Goal: Task Accomplishment & Management: Manage account settings

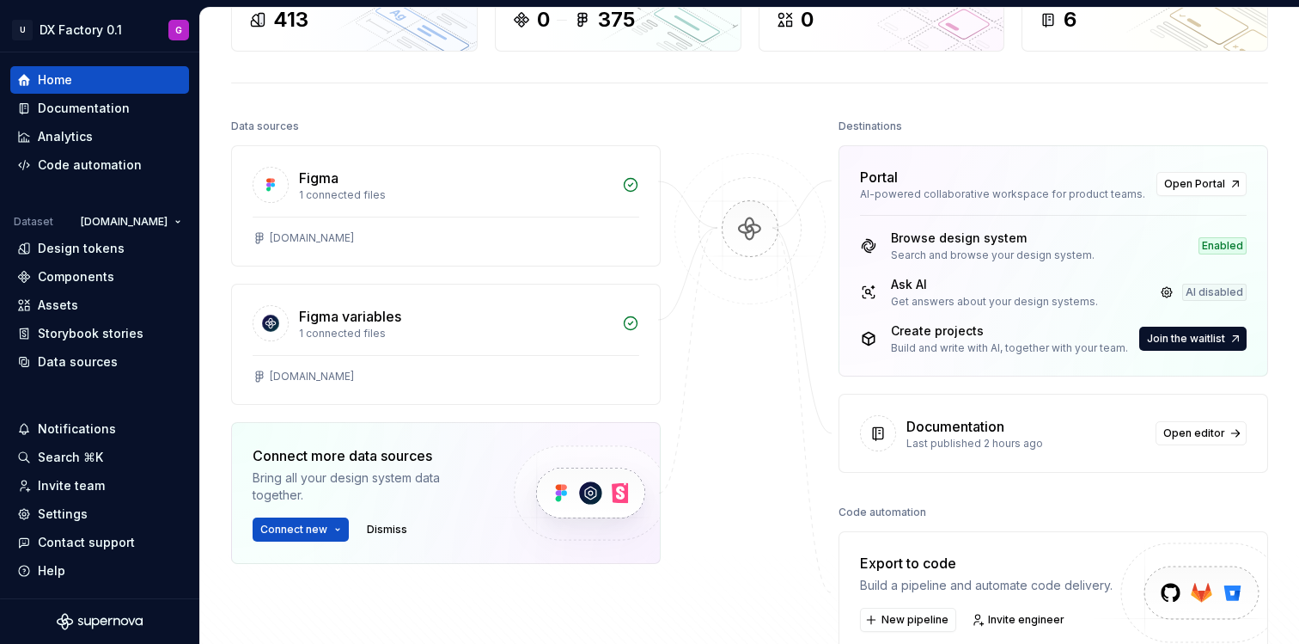
scroll to position [115, 0]
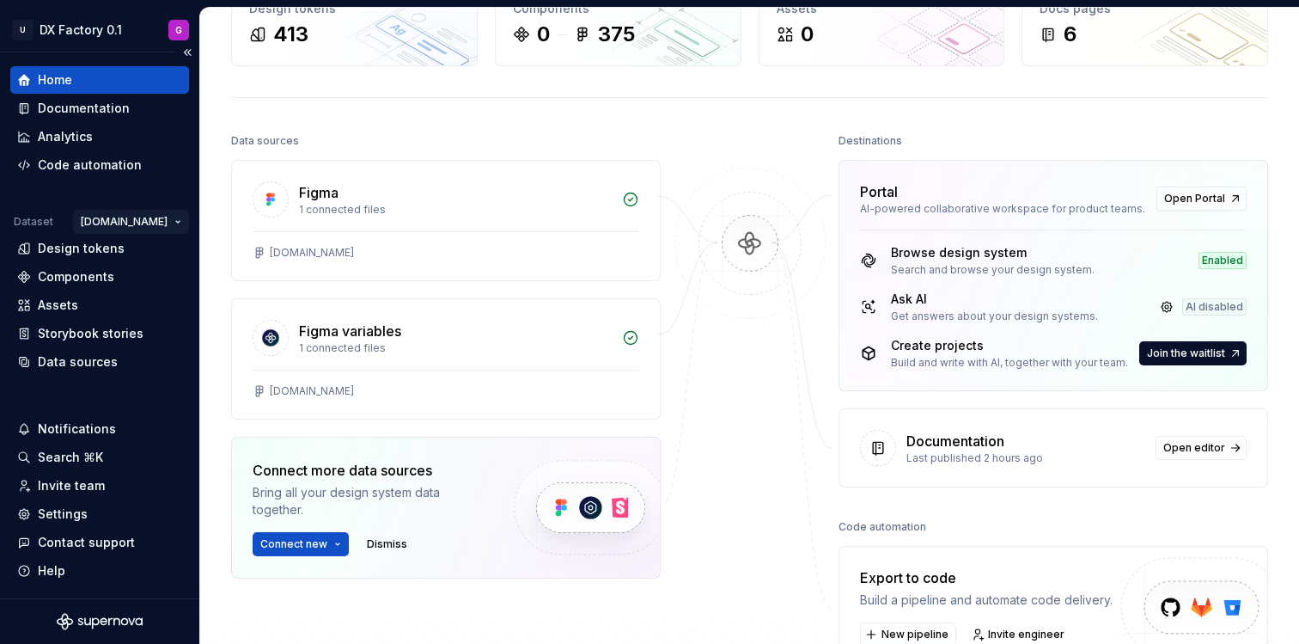
click at [131, 215] on html "U DX Factory 0.1 G Home Documentation Analytics Code automation Dataset Unipol.…" at bounding box center [649, 322] width 1299 height 644
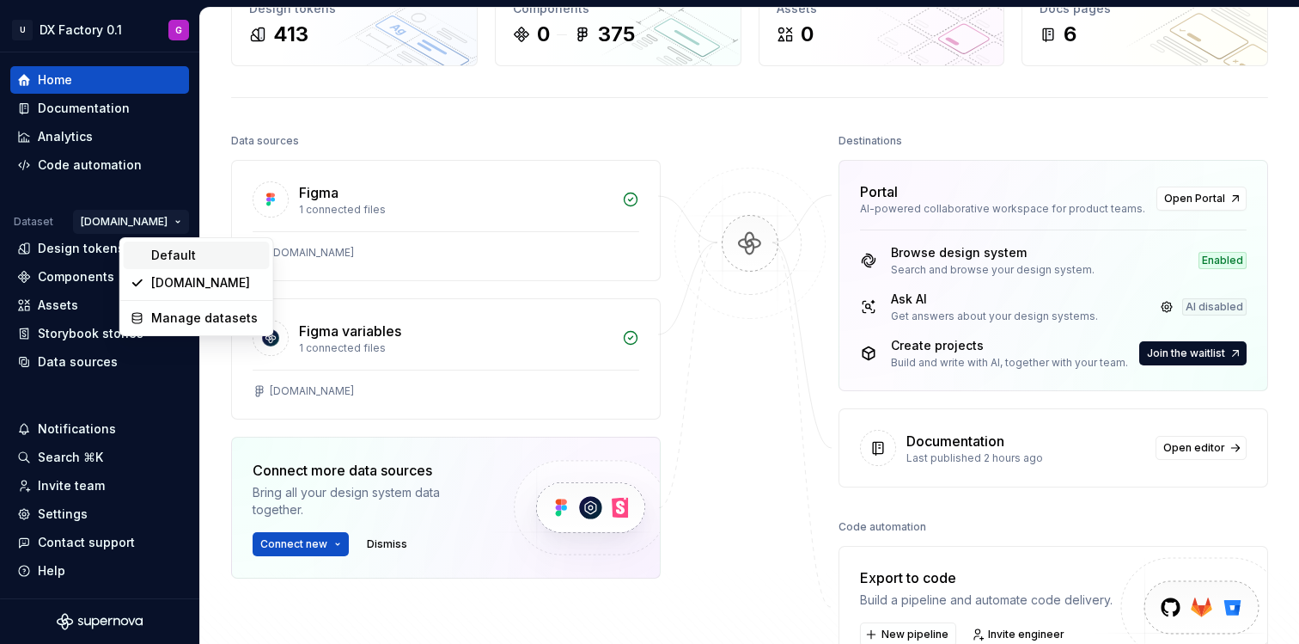
click at [168, 253] on div "Default" at bounding box center [207, 255] width 112 height 17
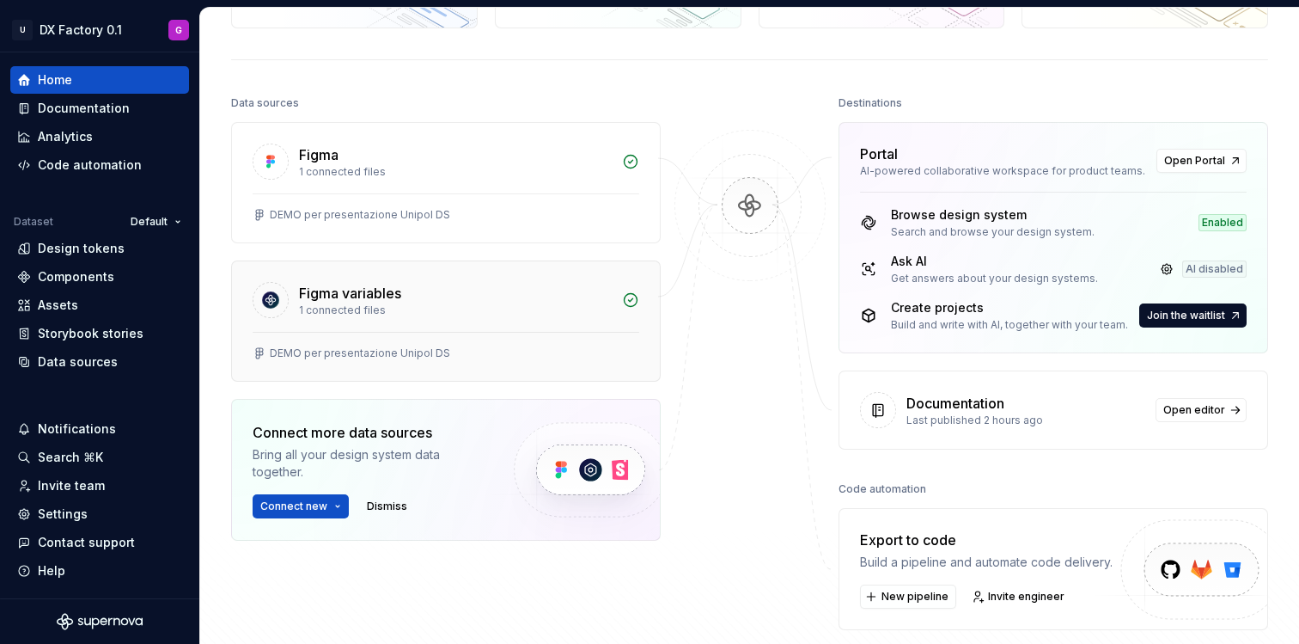
scroll to position [113, 0]
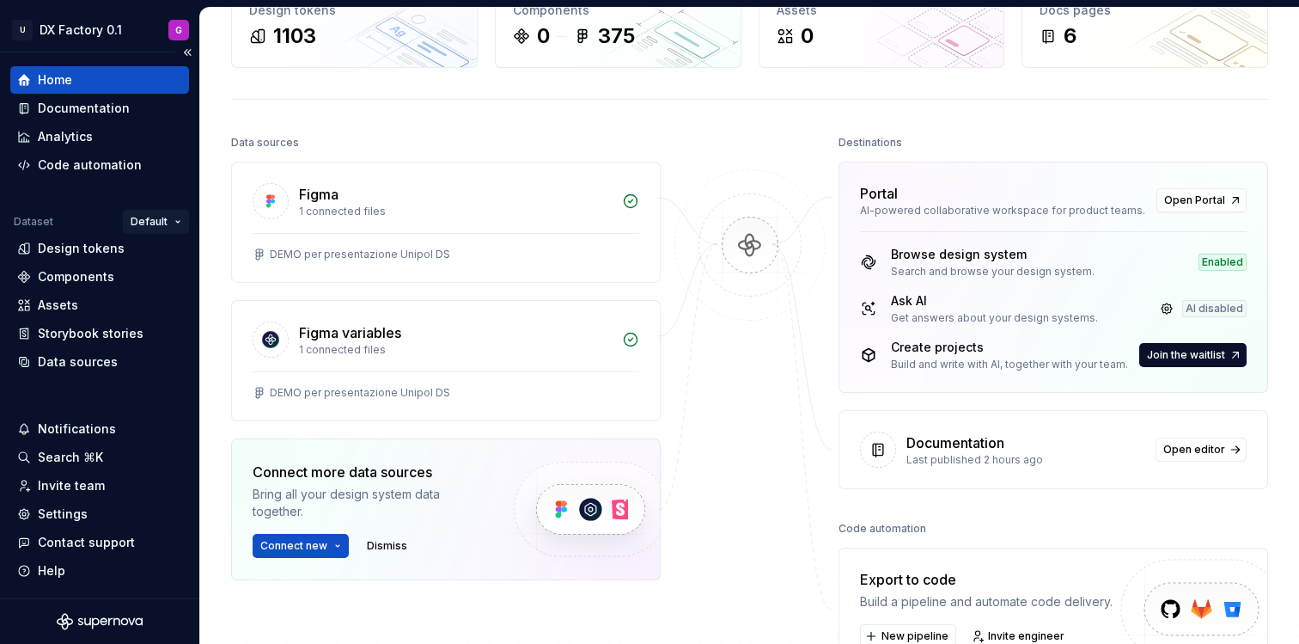
click at [176, 214] on html "U DX Factory 0.1 G Home Documentation Analytics Code automation Dataset Default…" at bounding box center [649, 322] width 1299 height 644
click at [117, 34] on html "U DX Factory 0.1 G Home Documentation Analytics Code automation Dataset Default…" at bounding box center [649, 322] width 1299 height 644
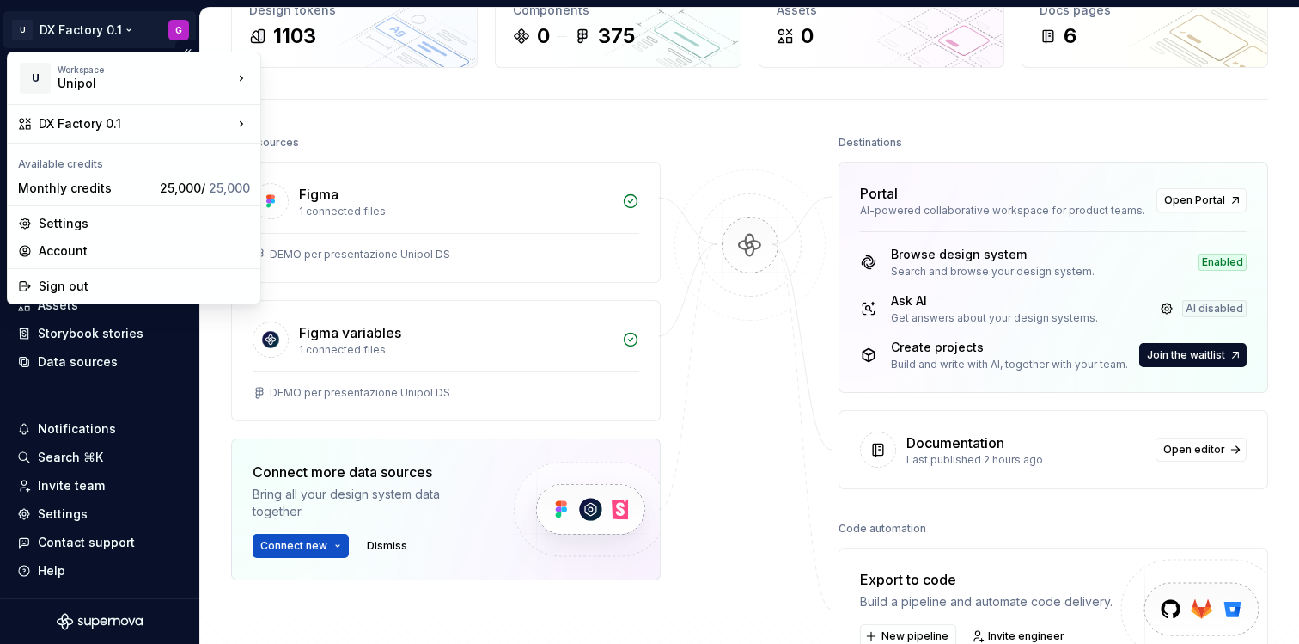
click at [118, 28] on html "U DX Factory 0.1 G Home Documentation Analytics Code automation Dataset Default…" at bounding box center [649, 322] width 1299 height 644
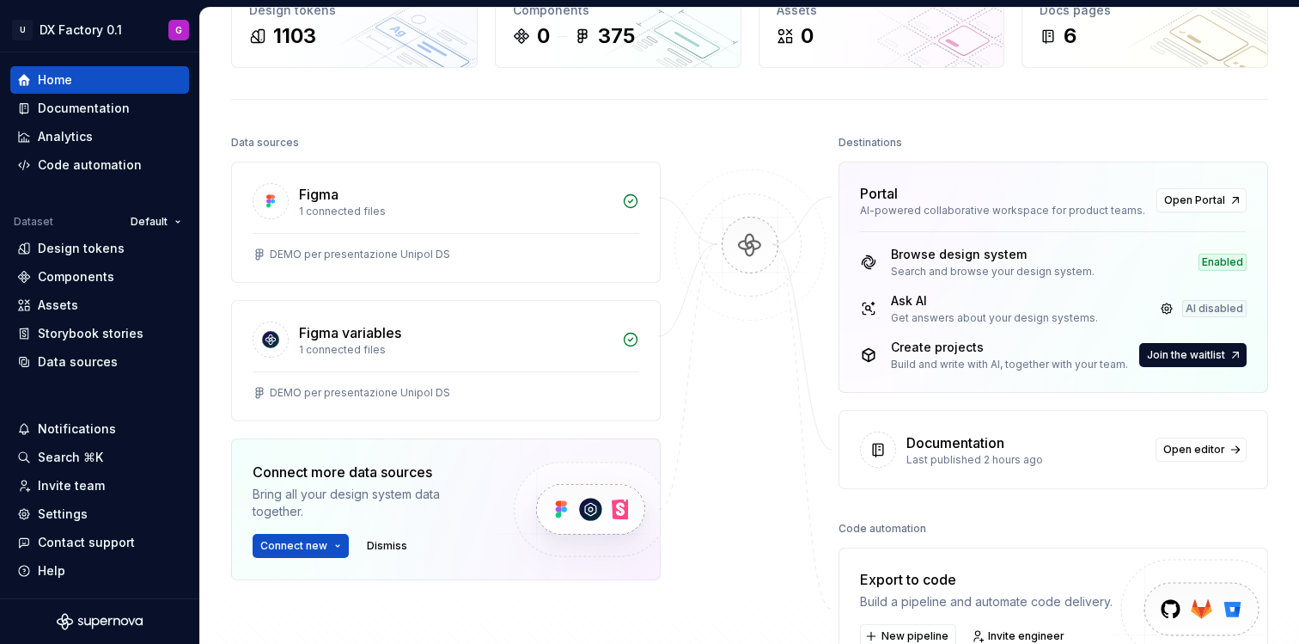
click at [652, 280] on html "U DX Factory 0.1 G Home Documentation Analytics Code automation Dataset Default…" at bounding box center [649, 322] width 1299 height 644
click at [101, 34] on html "U DX Factory 0.1 G Home Documentation Analytics Code automation Dataset Default…" at bounding box center [649, 322] width 1299 height 644
click at [556, 119] on html "U DX Factory 0.1 G Home Documentation Analytics Code automation Dataset Default…" at bounding box center [649, 322] width 1299 height 644
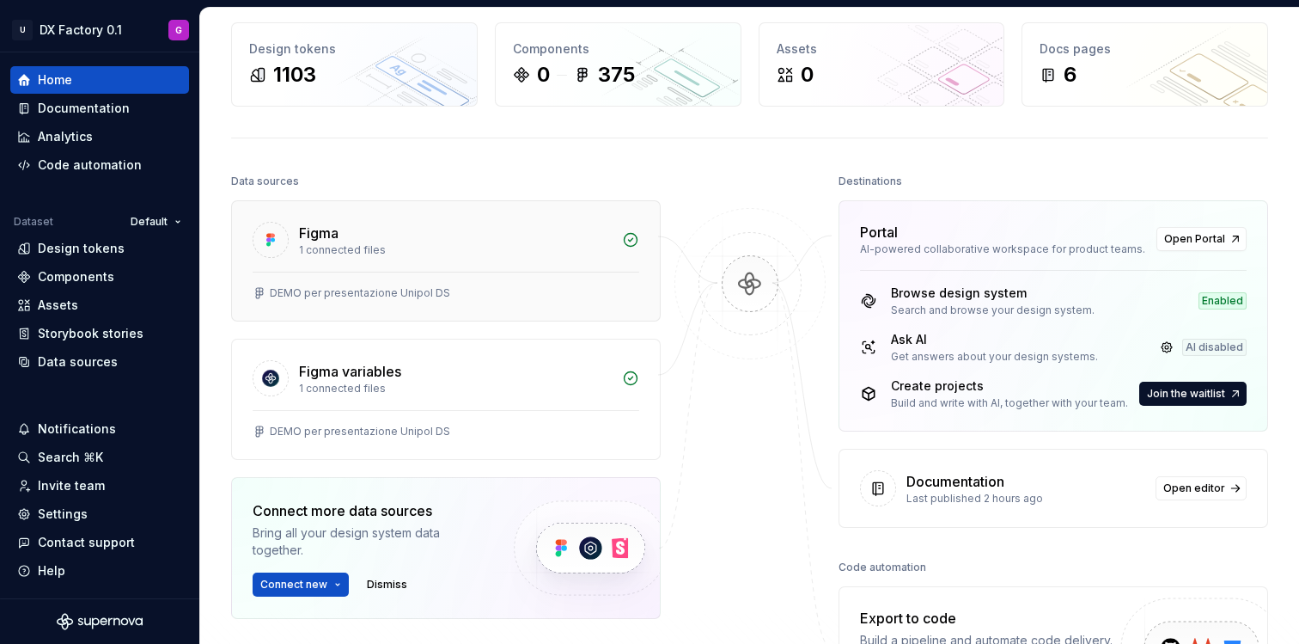
scroll to position [86, 0]
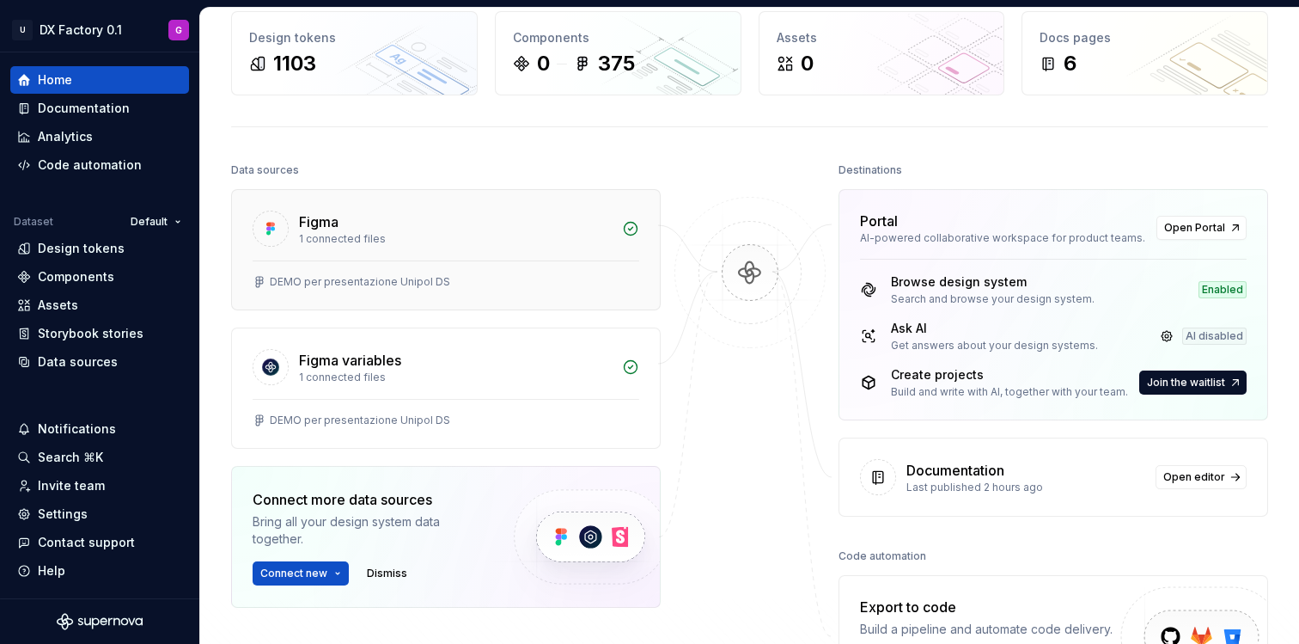
click at [476, 226] on div "Figma" at bounding box center [455, 221] width 313 height 21
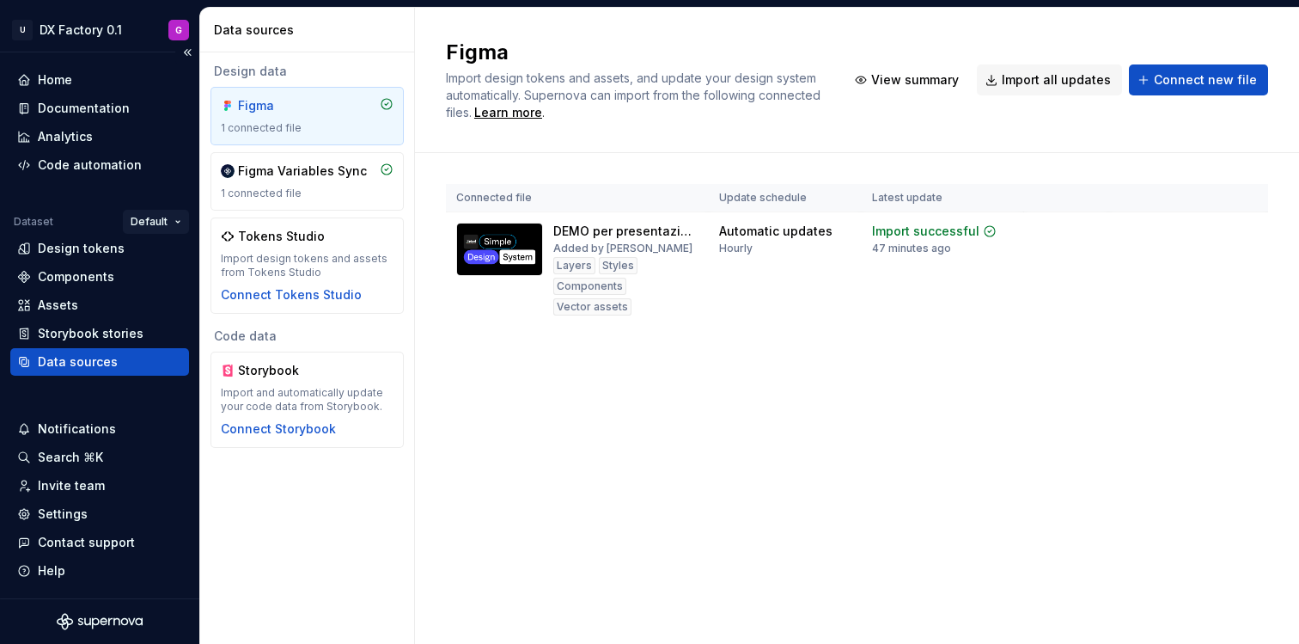
click at [154, 222] on html "U DX Factory 0.1 G Home Documentation Analytics Code automation Dataset Default…" at bounding box center [649, 322] width 1299 height 644
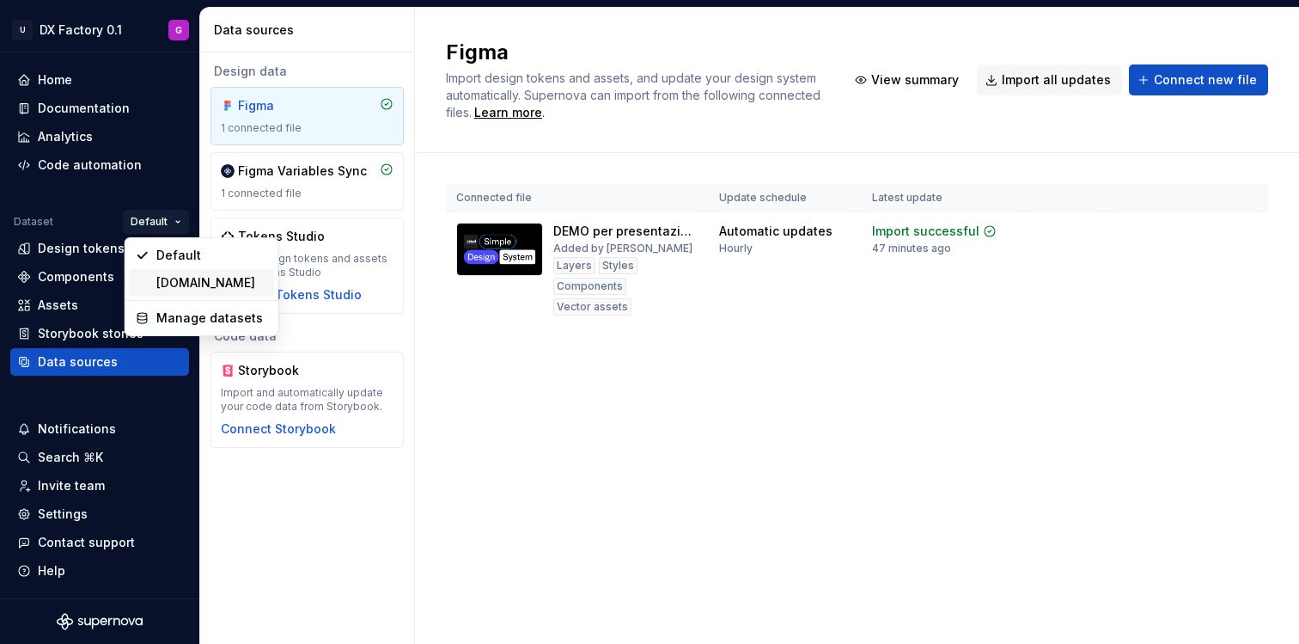
click at [164, 279] on div "Unipol.it" at bounding box center [212, 282] width 112 height 17
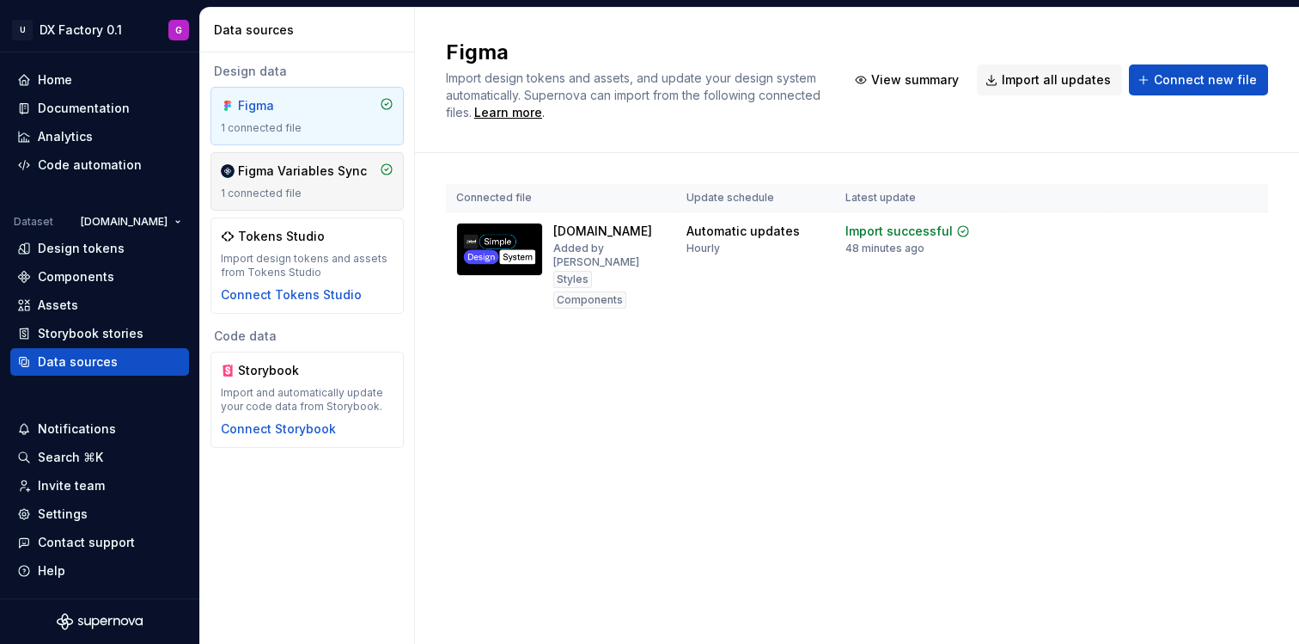
click at [304, 168] on div "Figma Variables Sync" at bounding box center [302, 170] width 129 height 17
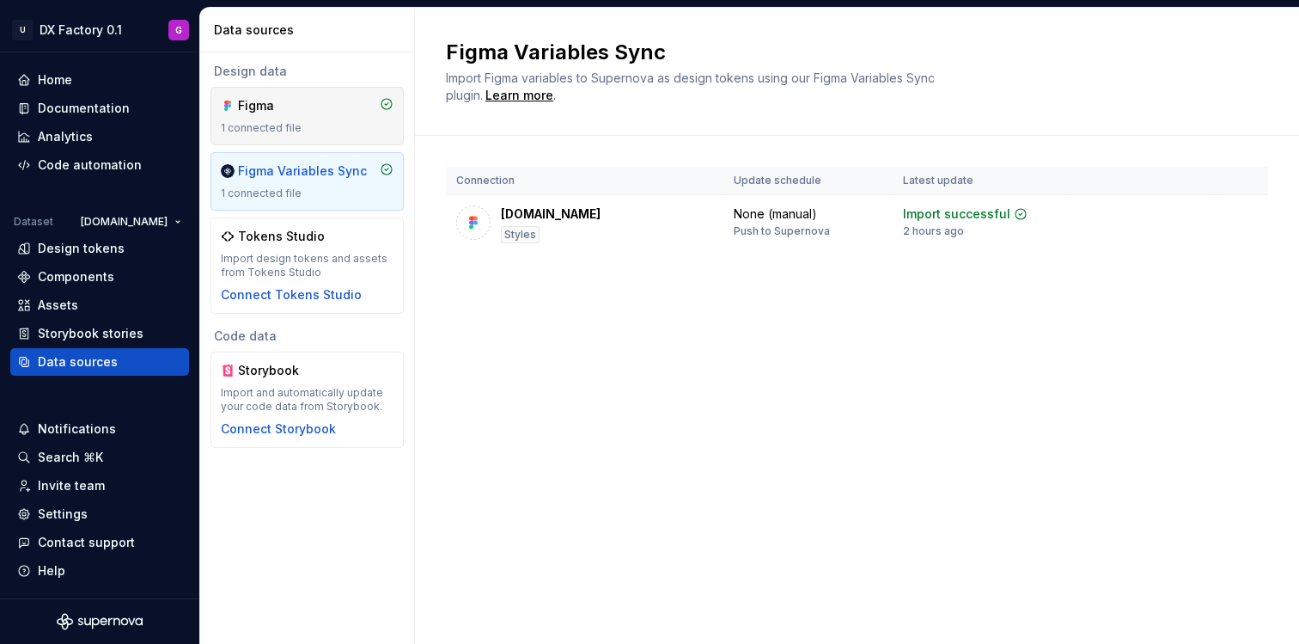
click at [333, 131] on div "1 connected file" at bounding box center [307, 128] width 173 height 14
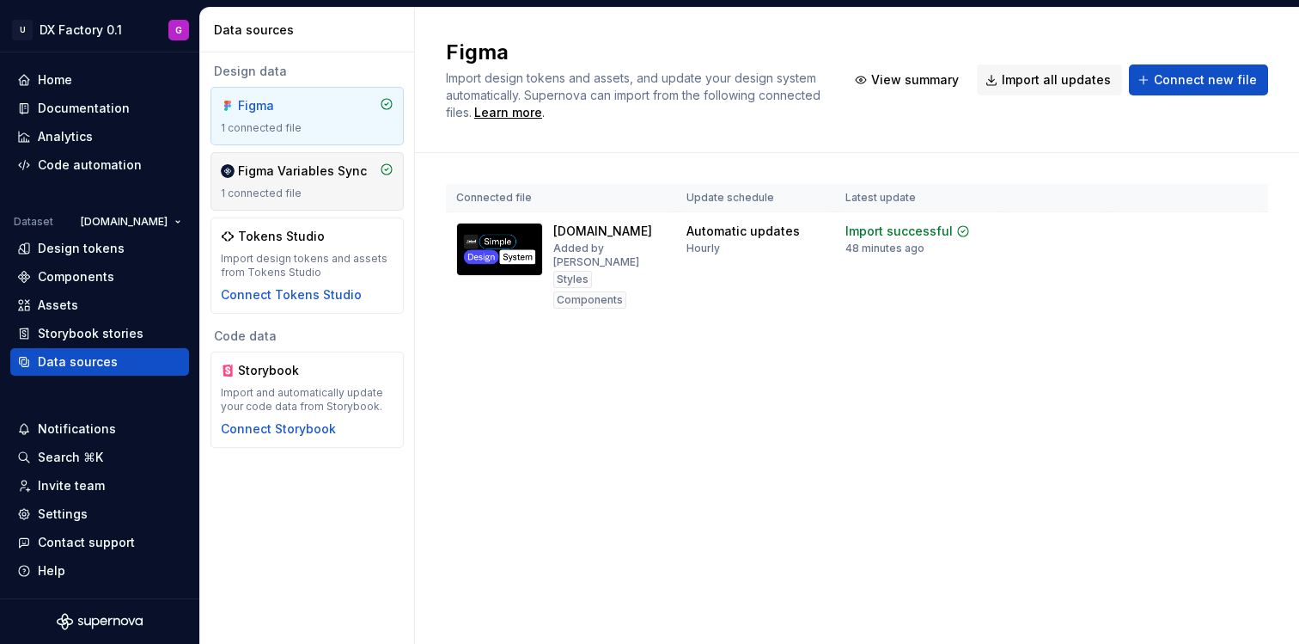
click at [333, 174] on div "Figma Variables Sync" at bounding box center [302, 170] width 129 height 17
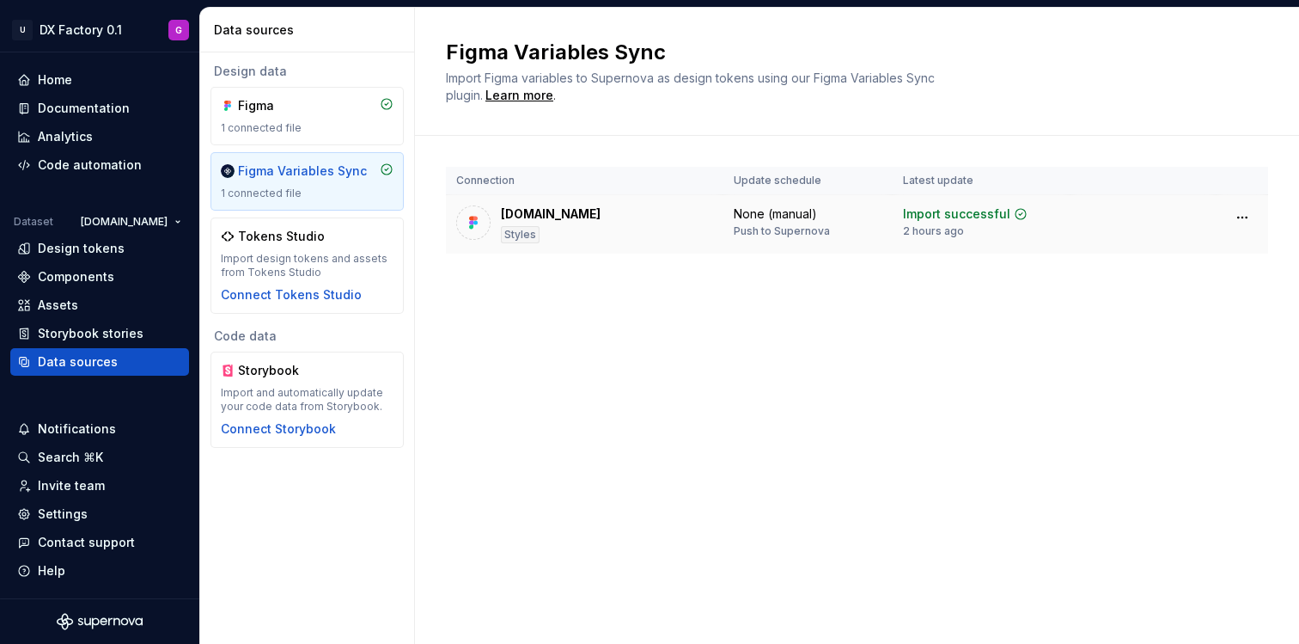
click at [564, 229] on div "Unipol.it Styles" at bounding box center [584, 224] width 257 height 38
click at [1247, 217] on html "U DX Factory 0.1 G Home Documentation Analytics Code automation Dataset Unipol.…" at bounding box center [649, 322] width 1299 height 644
click at [1245, 210] on html "U DX Factory 0.1 G Home Documentation Analytics Code automation Dataset Unipol.…" at bounding box center [649, 322] width 1299 height 644
click at [74, 111] on div "Documentation" at bounding box center [84, 108] width 92 height 17
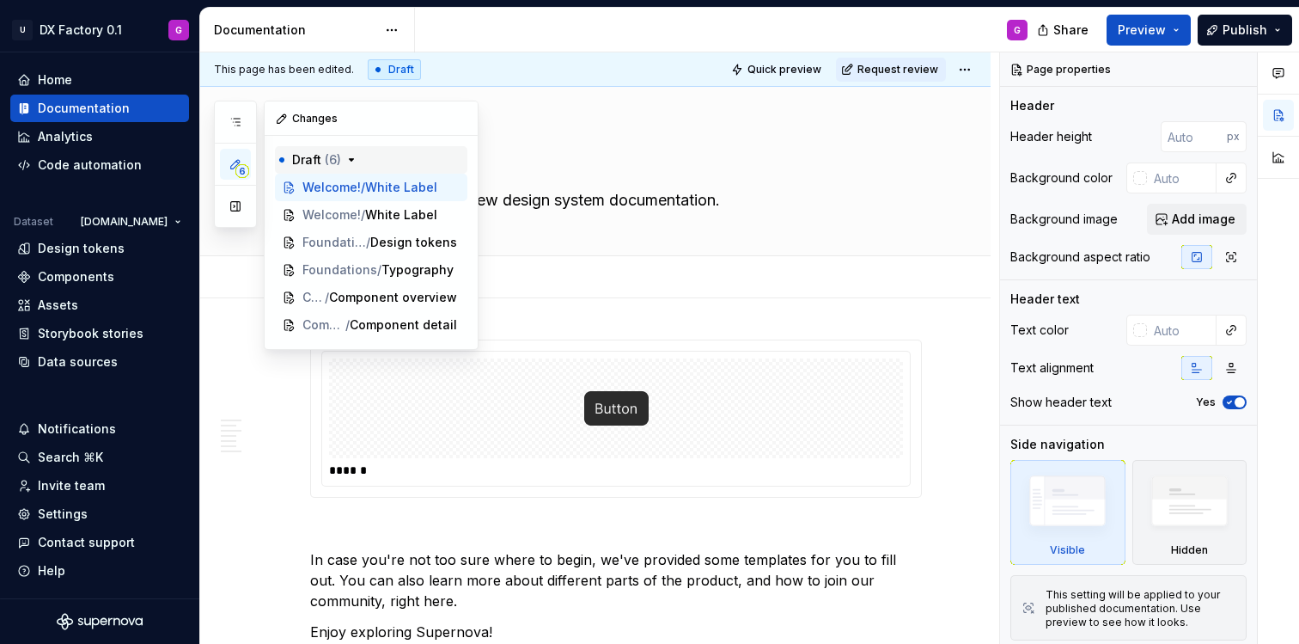
click at [352, 155] on icon "button" at bounding box center [352, 160] width 14 height 14
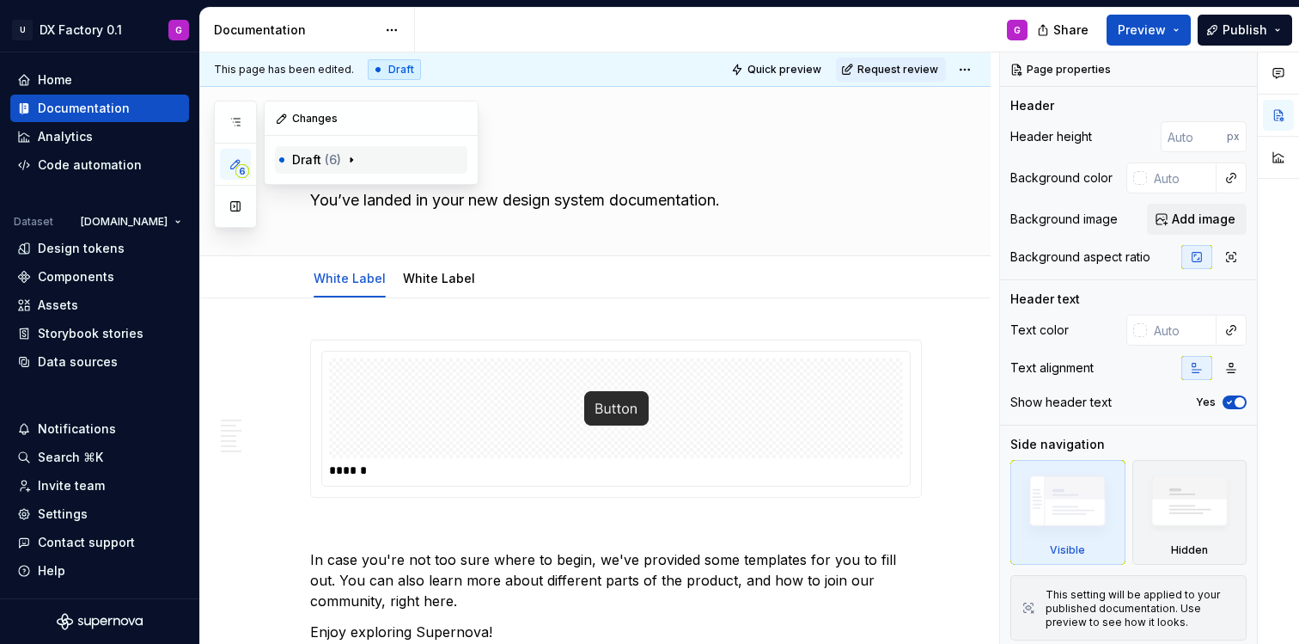
click at [352, 155] on icon "button" at bounding box center [352, 160] width 14 height 14
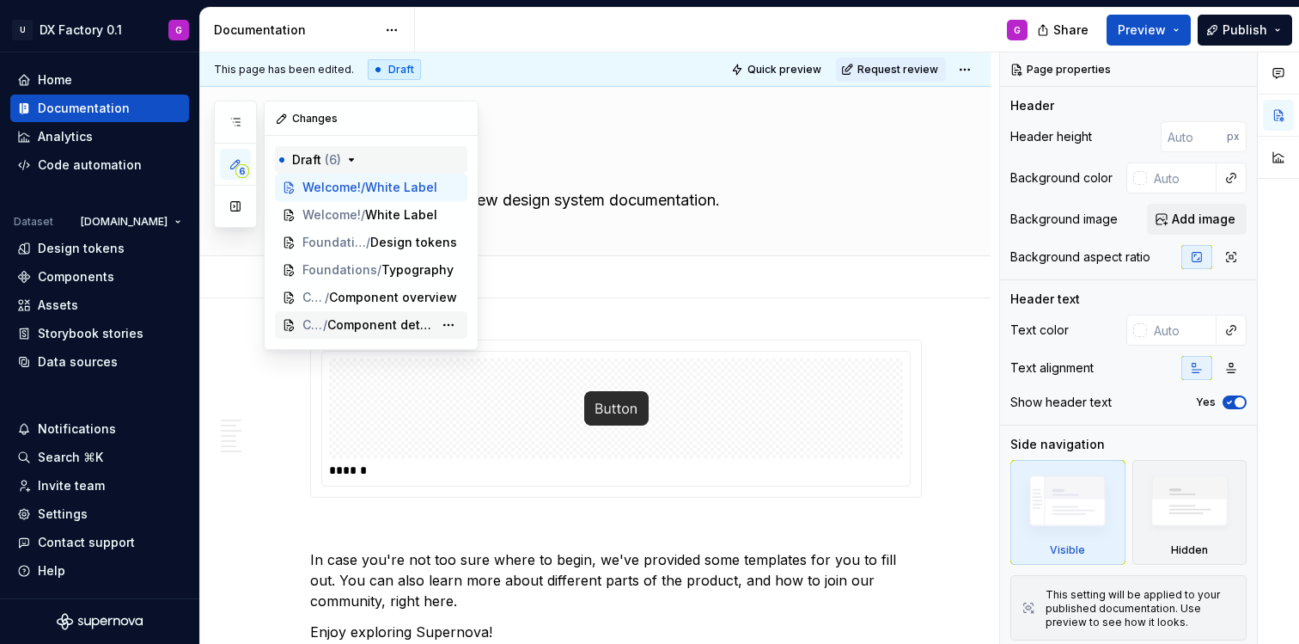
click at [370, 320] on span "Component detail" at bounding box center [380, 324] width 106 height 17
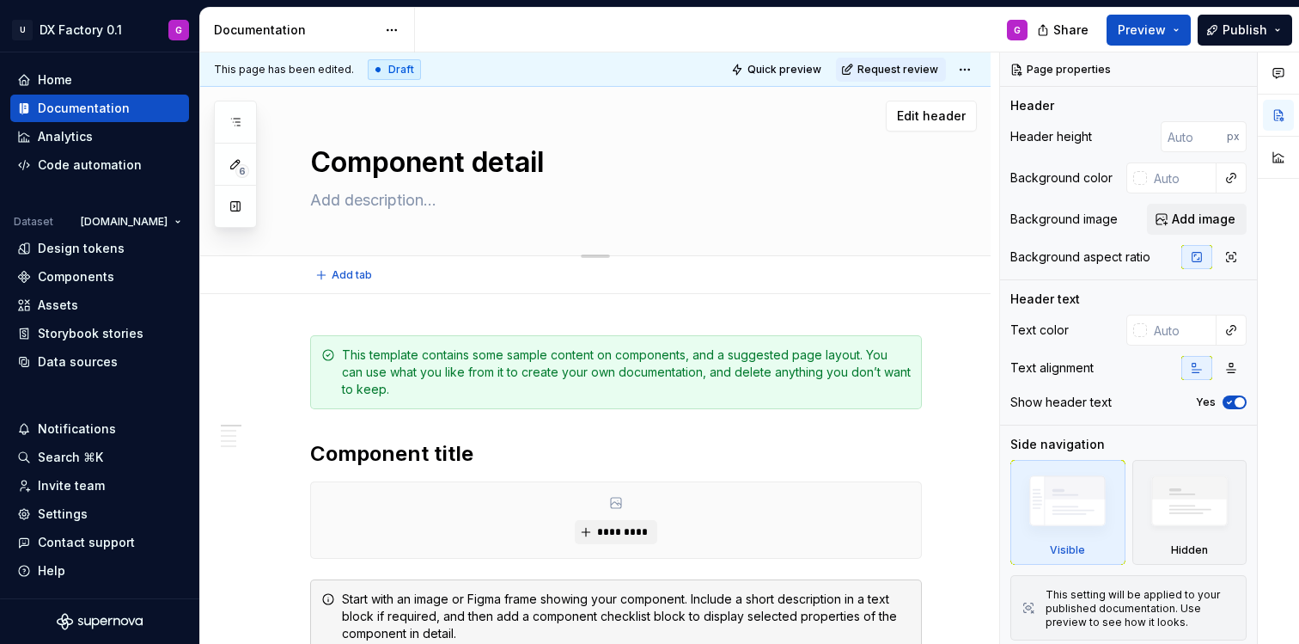
scroll to position [3, 0]
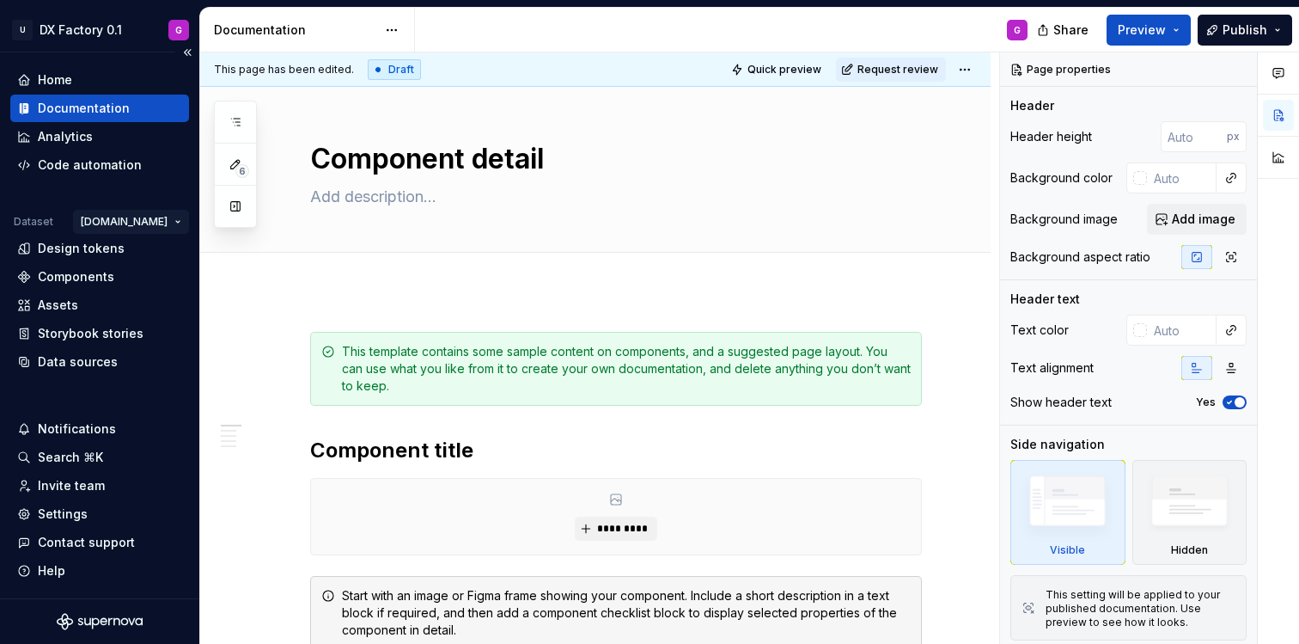
click at [159, 225] on html "U DX Factory 0.1 G Home Documentation Analytics Code automation Dataset Unipol.…" at bounding box center [649, 322] width 1299 height 644
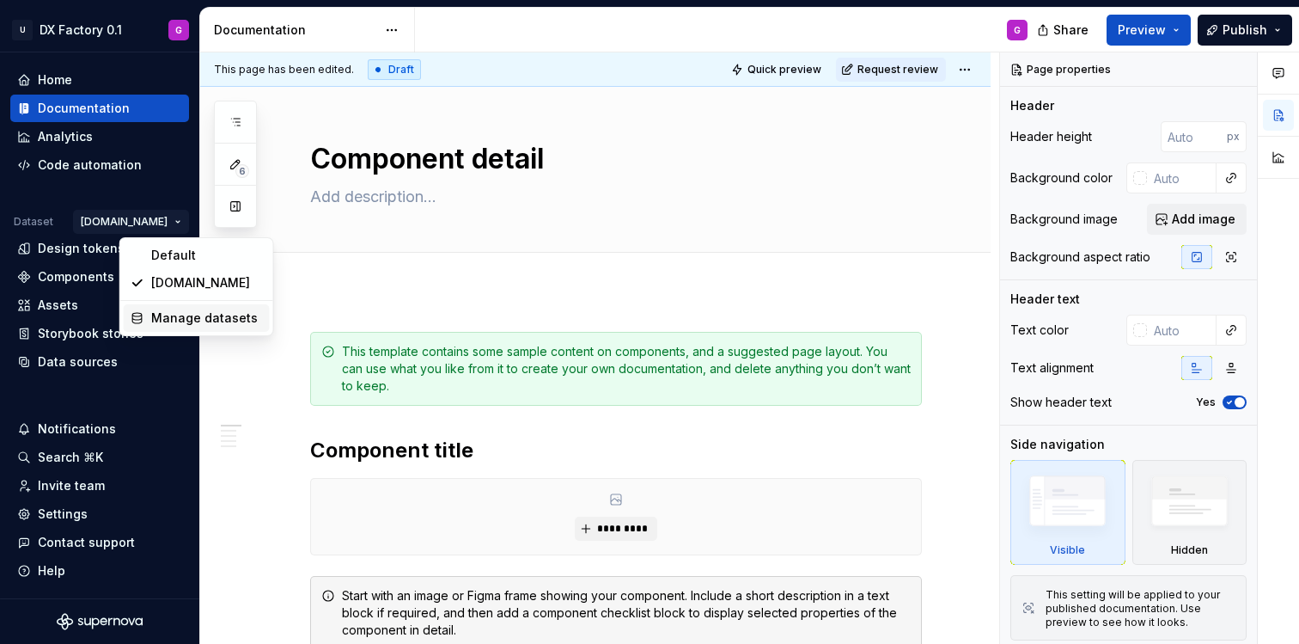
click at [186, 316] on div "Manage datasets" at bounding box center [207, 317] width 112 height 17
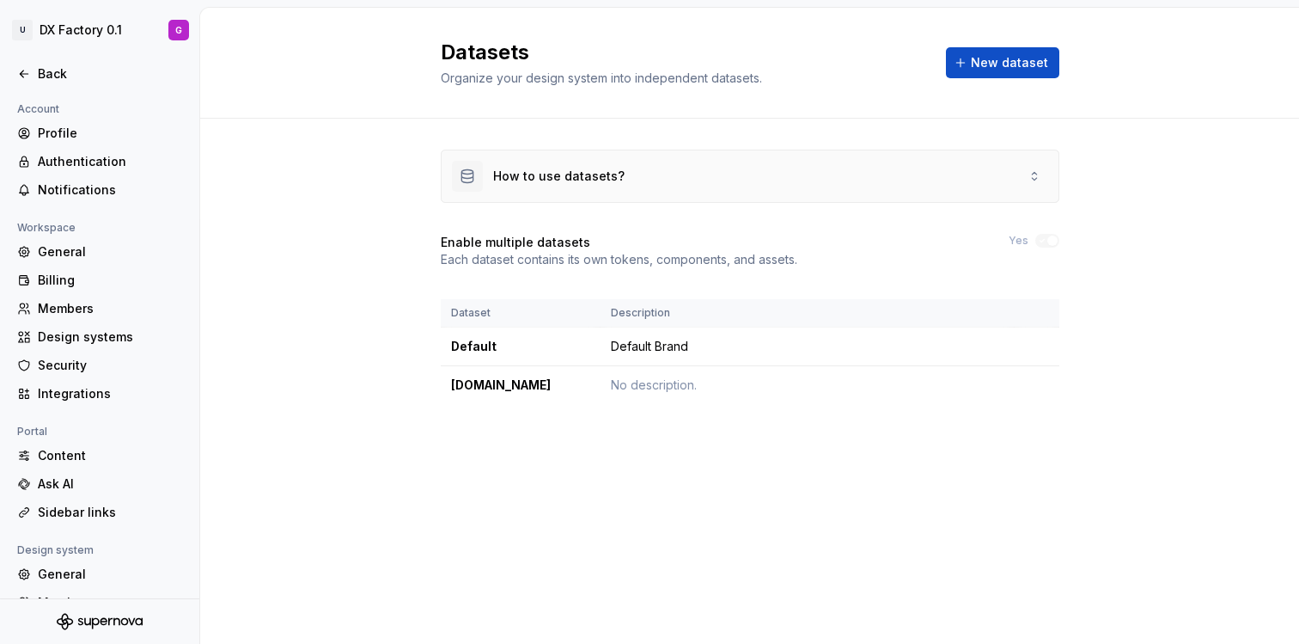
click at [551, 181] on div "How to use datasets?" at bounding box center [558, 176] width 131 height 17
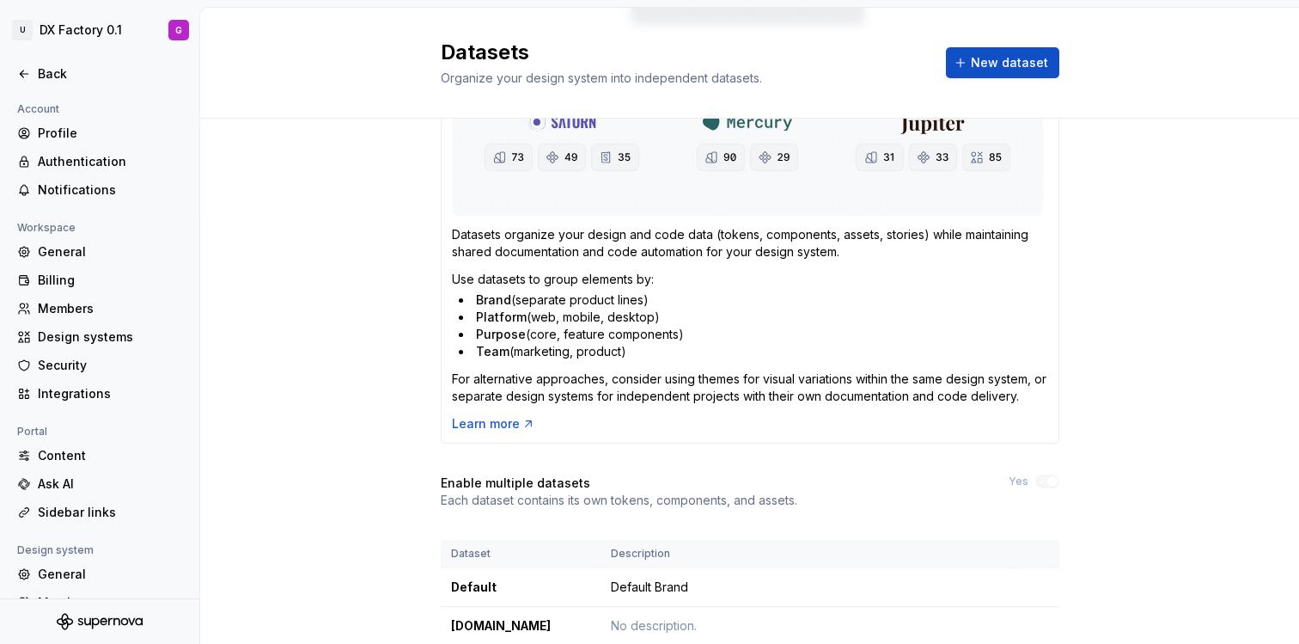
scroll to position [309, 0]
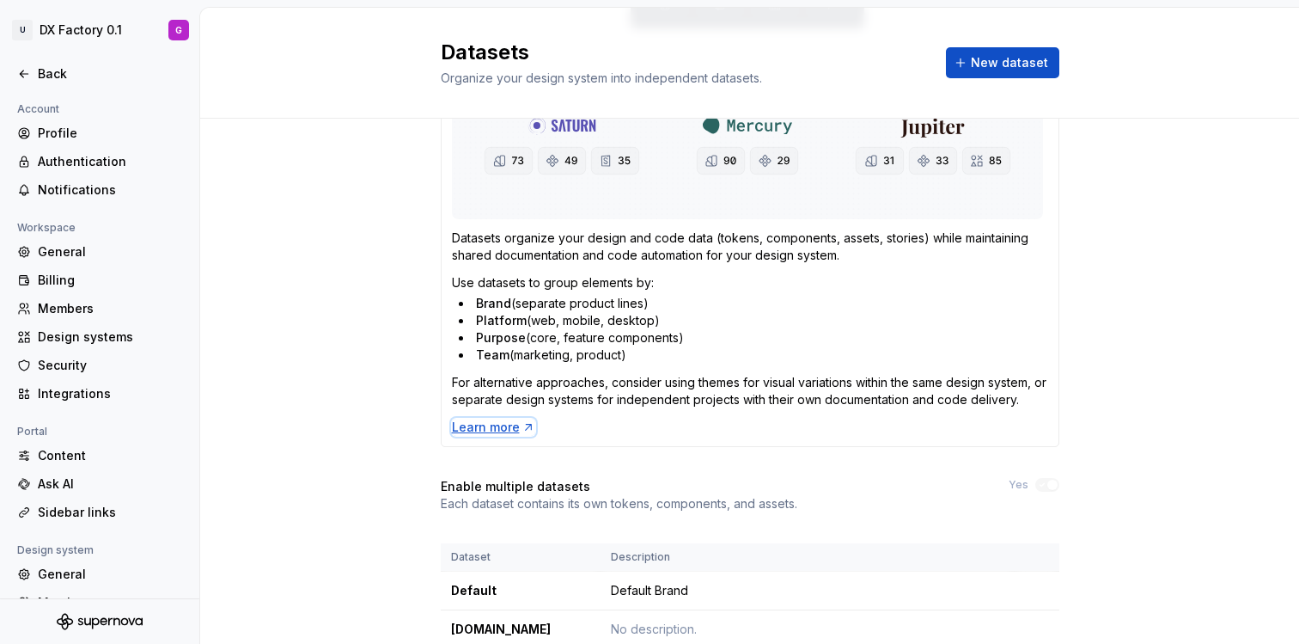
click at [480, 422] on div "Learn more" at bounding box center [493, 427] width 83 height 17
click at [41, 71] on div "Back" at bounding box center [110, 73] width 144 height 17
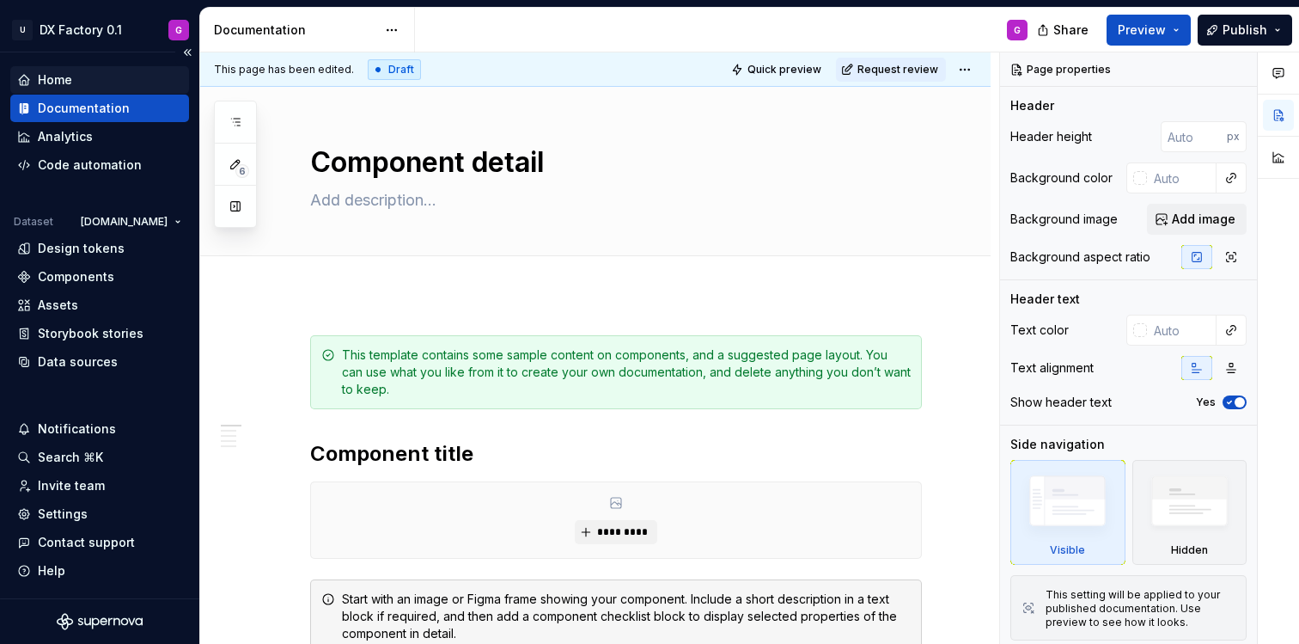
click at [101, 81] on div "Home" at bounding box center [99, 79] width 165 height 17
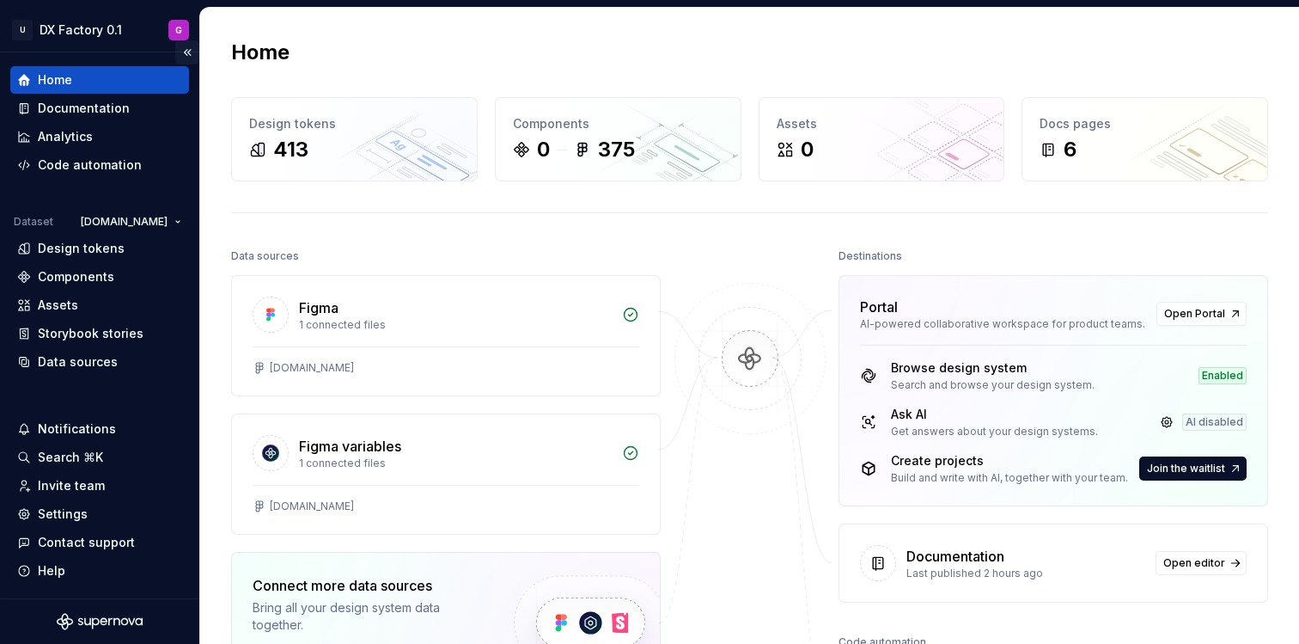
click at [190, 52] on button "Collapse sidebar" at bounding box center [187, 52] width 24 height 24
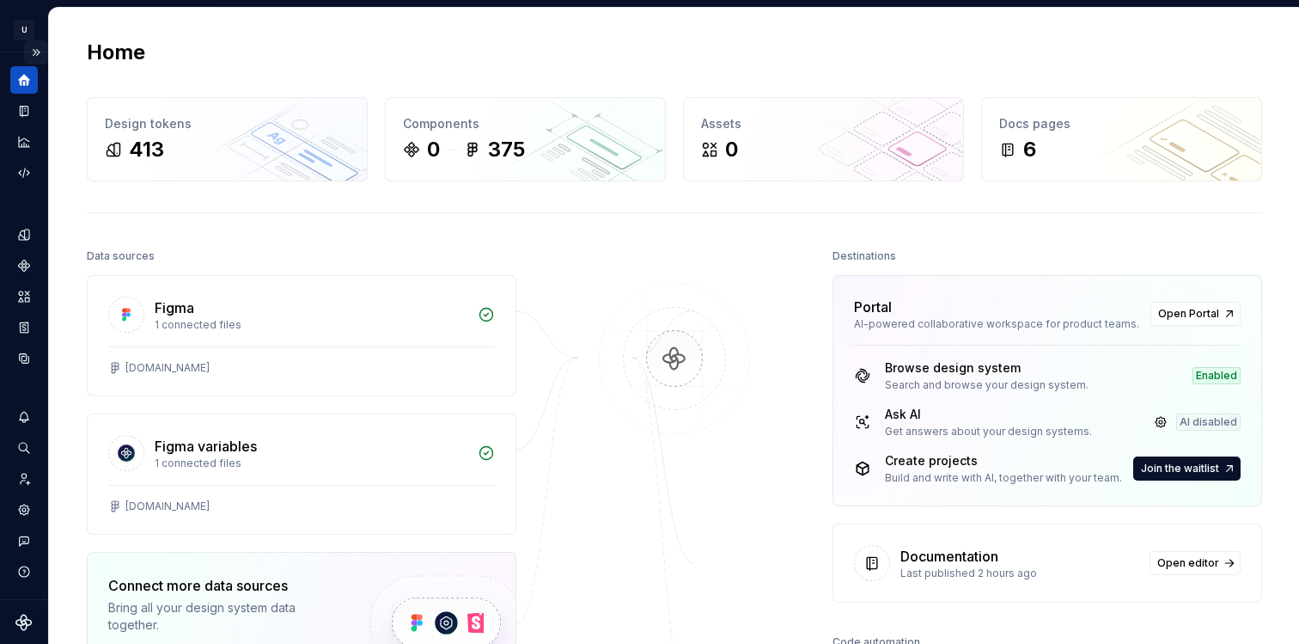
click at [190, 52] on div "Home" at bounding box center [675, 53] width 1176 height 28
click at [27, 51] on button "Expand sidebar" at bounding box center [36, 52] width 24 height 24
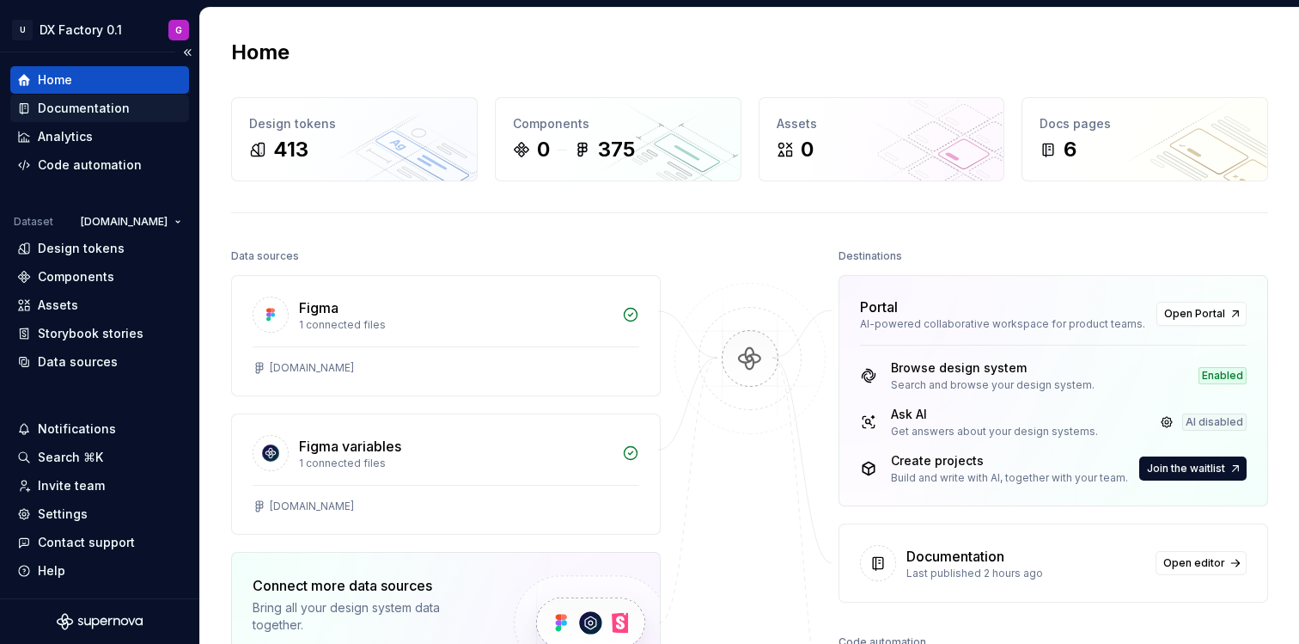
click at [125, 100] on div "Documentation" at bounding box center [84, 108] width 92 height 17
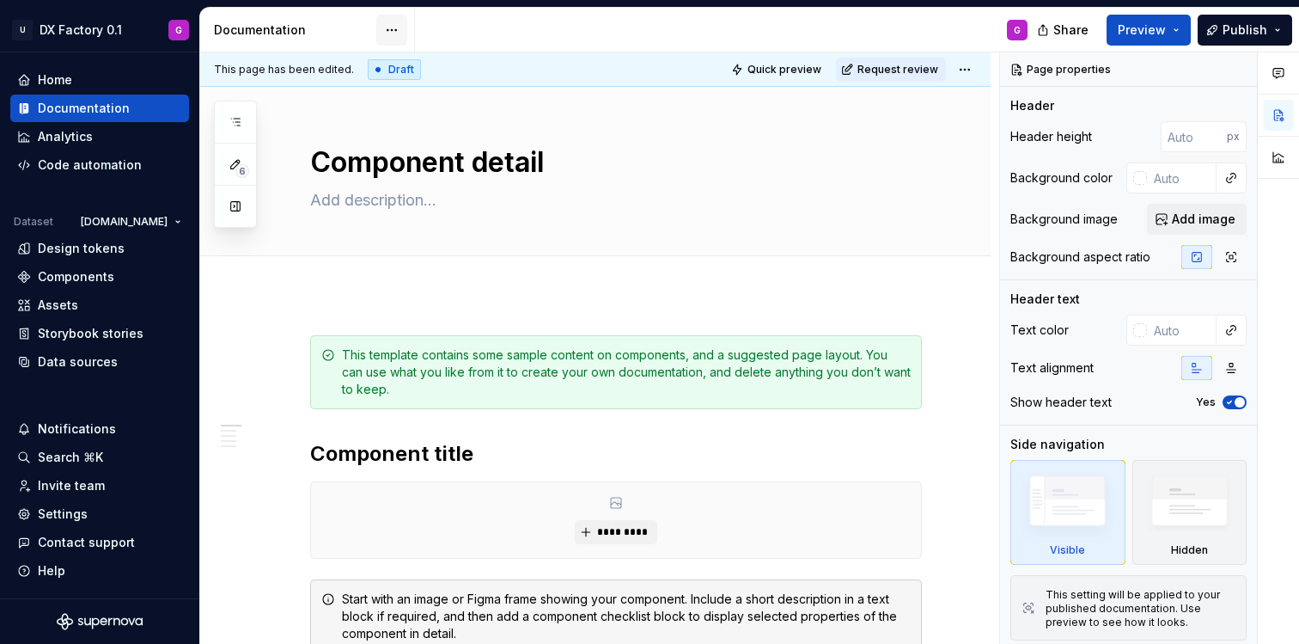
click at [390, 29] on html "U DX Factory 0.1 G Home Documentation Analytics Code automation Dataset Unipol.…" at bounding box center [649, 322] width 1299 height 644
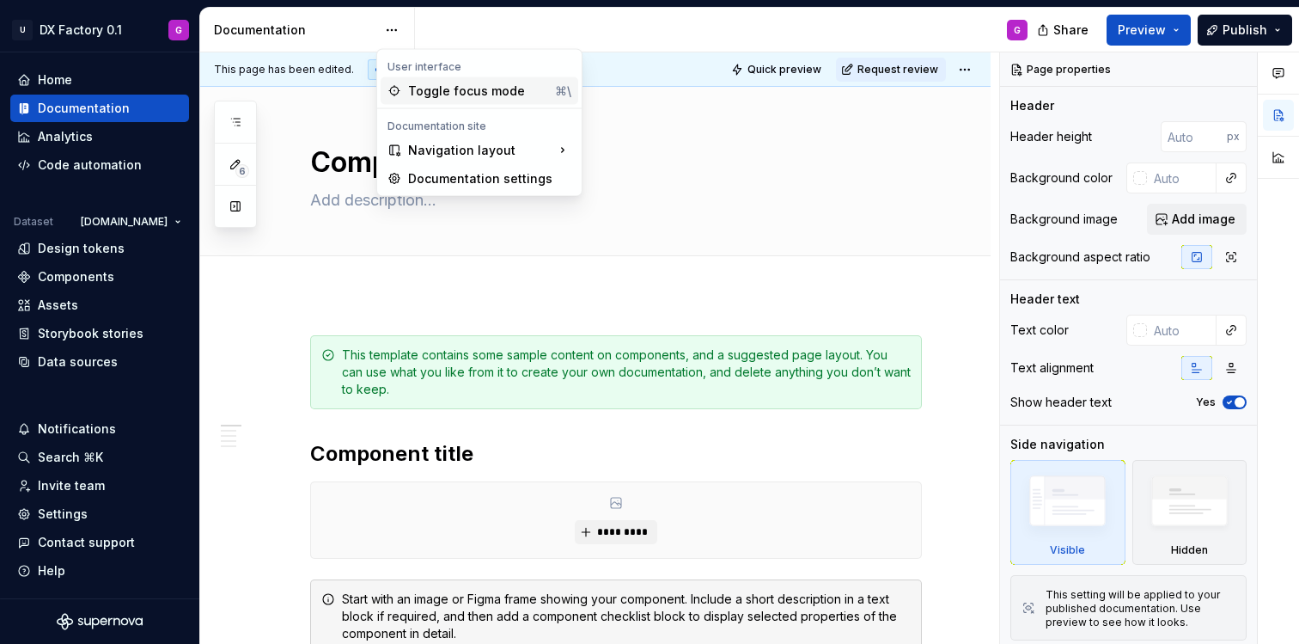
click at [419, 88] on div "Toggle focus mode" at bounding box center [478, 91] width 140 height 17
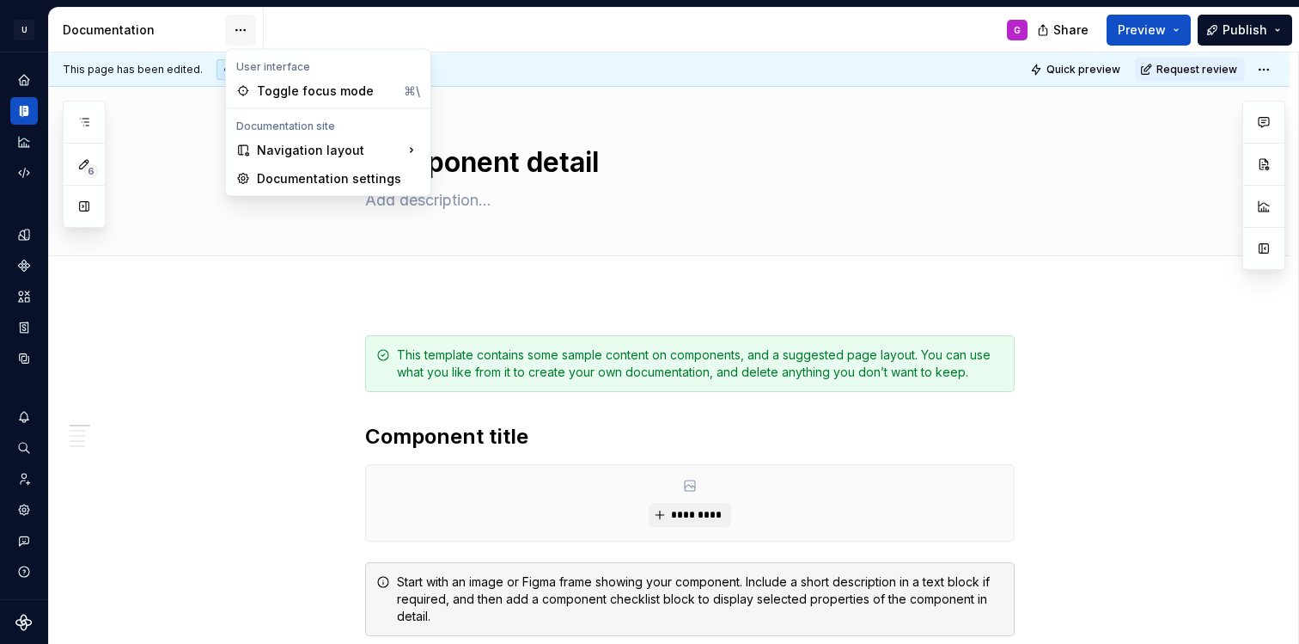
click at [239, 27] on html "**********" at bounding box center [649, 322] width 1299 height 644
click at [280, 93] on div "Toggle focus mode" at bounding box center [327, 91] width 140 height 17
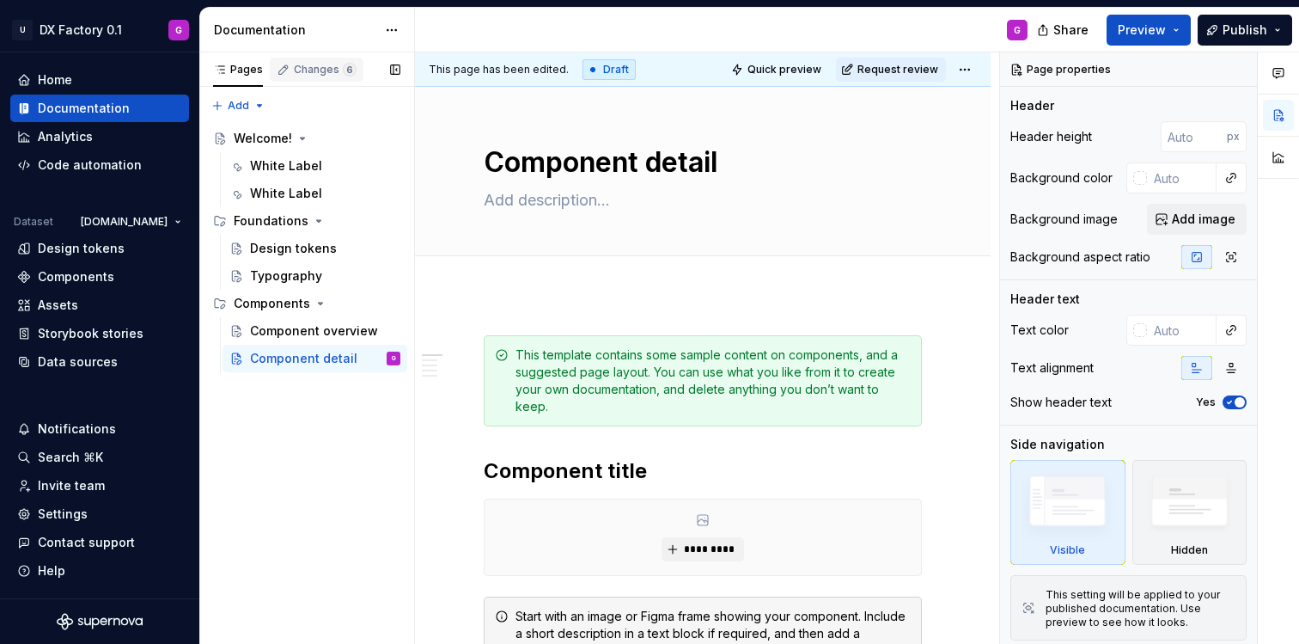
click at [304, 64] on div "Changes 6" at bounding box center [325, 70] width 63 height 14
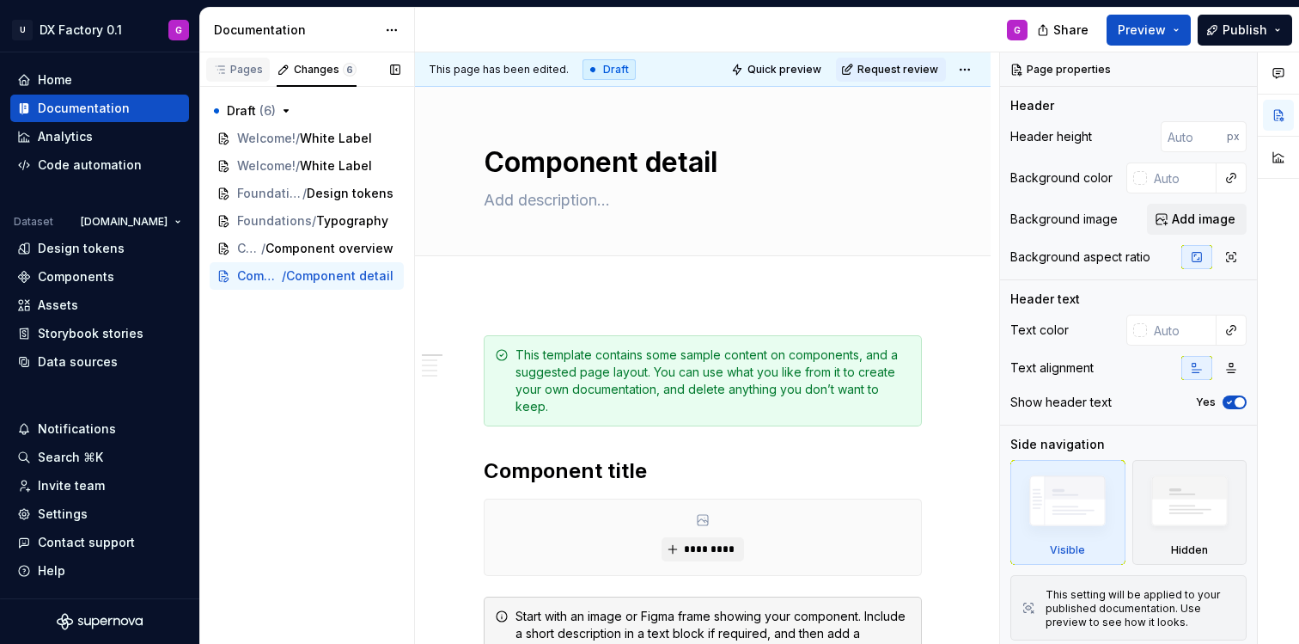
click at [241, 63] on div "Pages" at bounding box center [238, 70] width 50 height 14
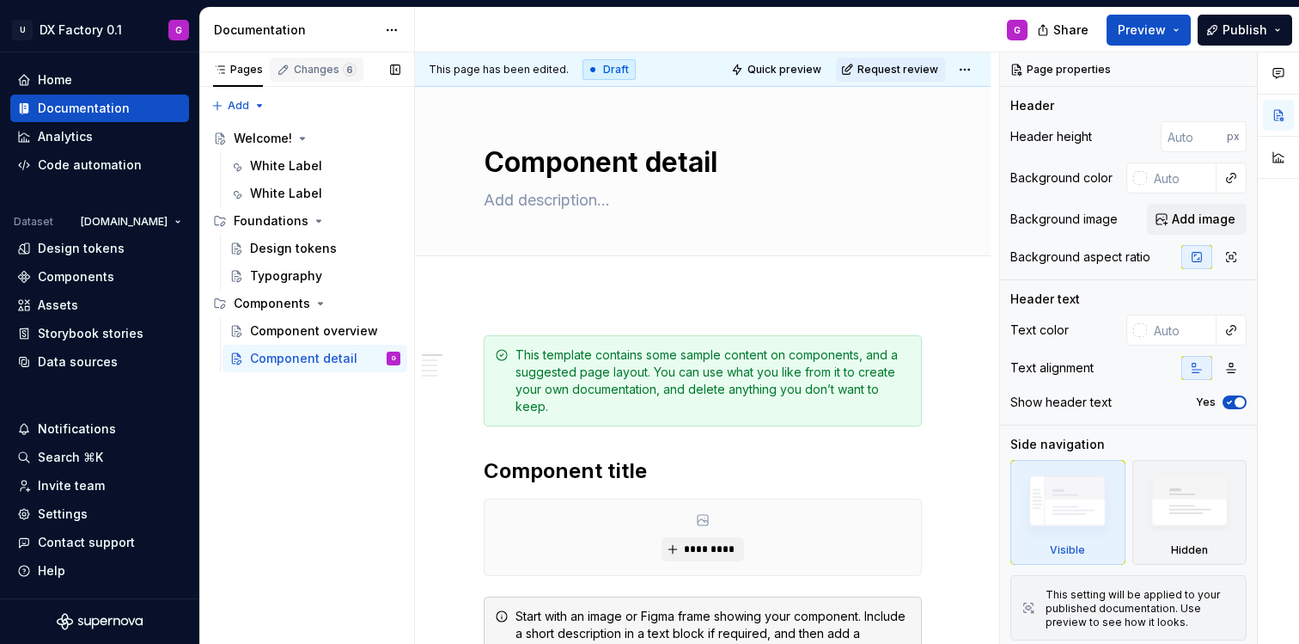
click at [303, 70] on div "Changes 6" at bounding box center [325, 70] width 63 height 14
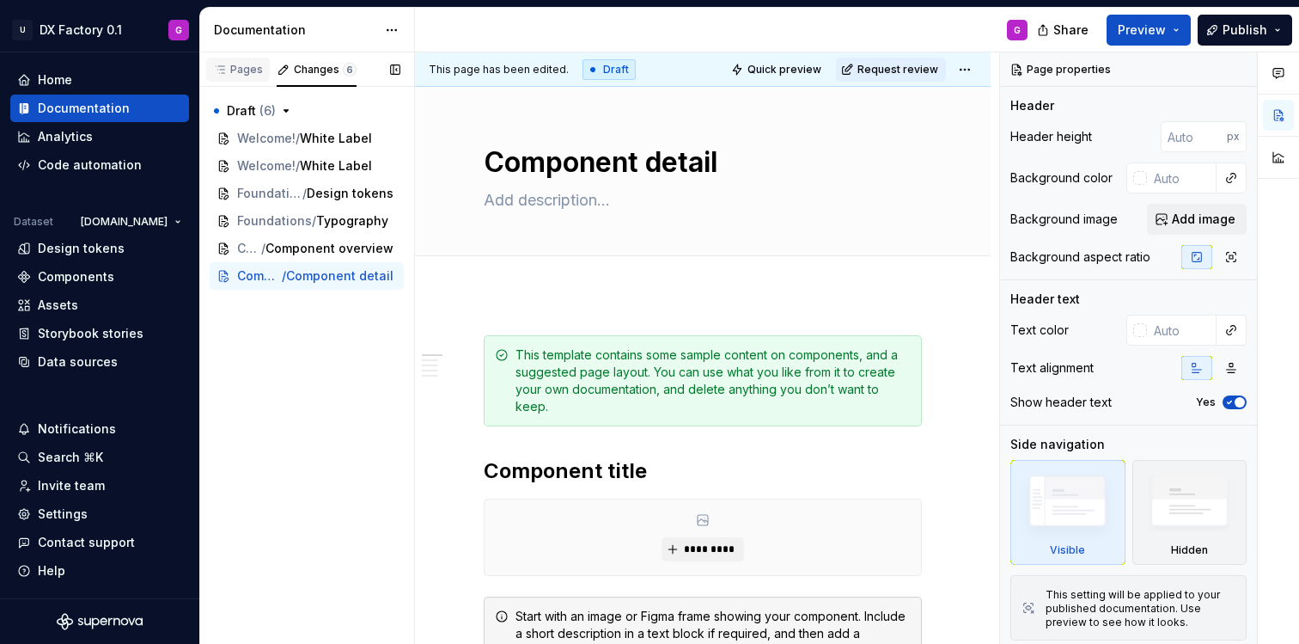
click at [227, 68] on div "Pages" at bounding box center [238, 70] width 50 height 14
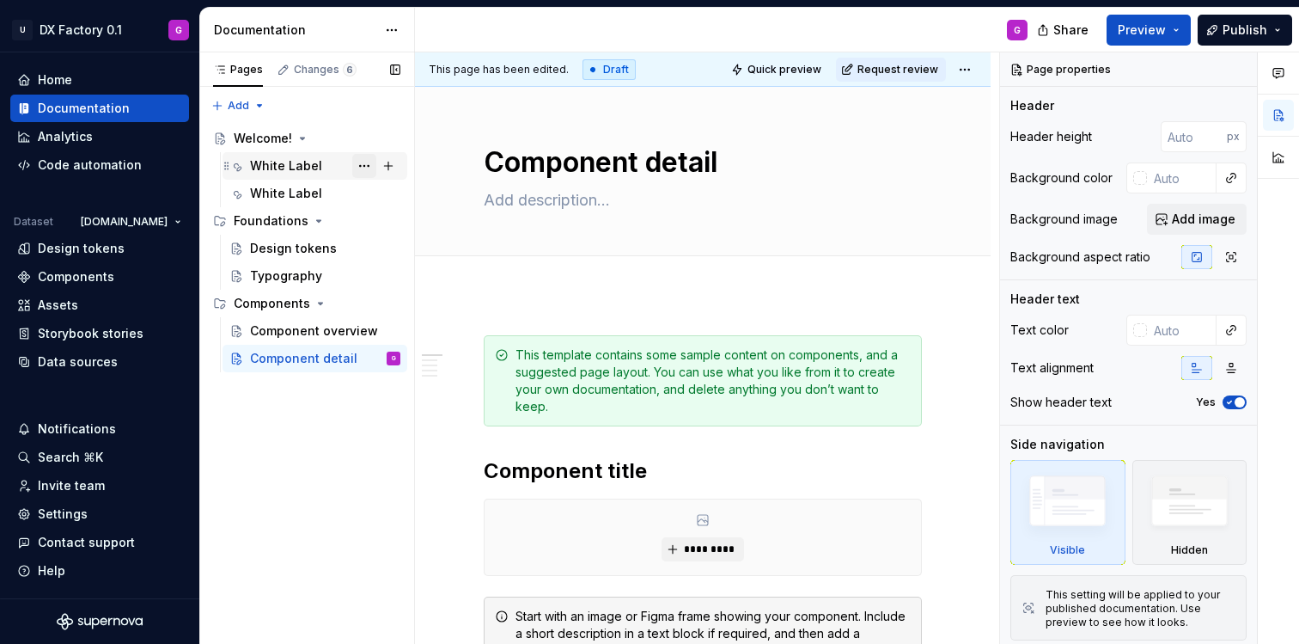
click at [364, 167] on button "Page tree" at bounding box center [364, 166] width 24 height 24
click at [776, 235] on html "U DX Factory 0.1 G Home Documentation Analytics Code automation Dataset Unipol.…" at bounding box center [649, 322] width 1299 height 644
click at [146, 34] on html "U DX Factory 0.1 G Home Documentation Analytics Code automation Dataset Unipol.…" at bounding box center [649, 322] width 1299 height 644
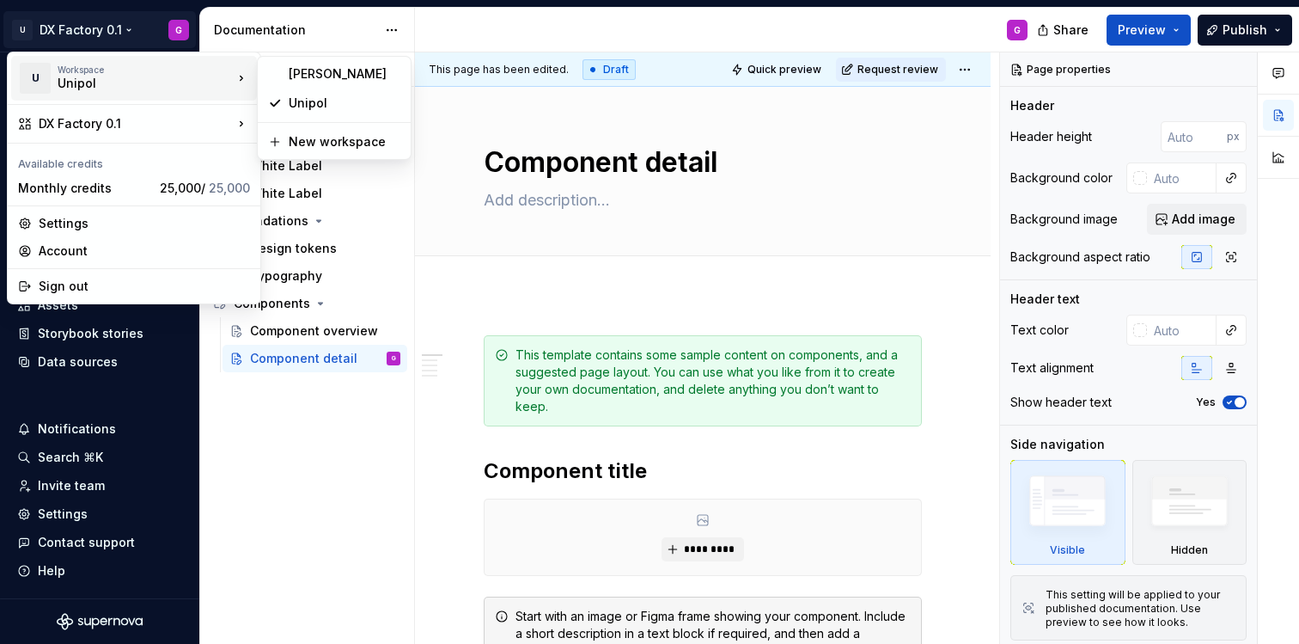
type textarea "*"
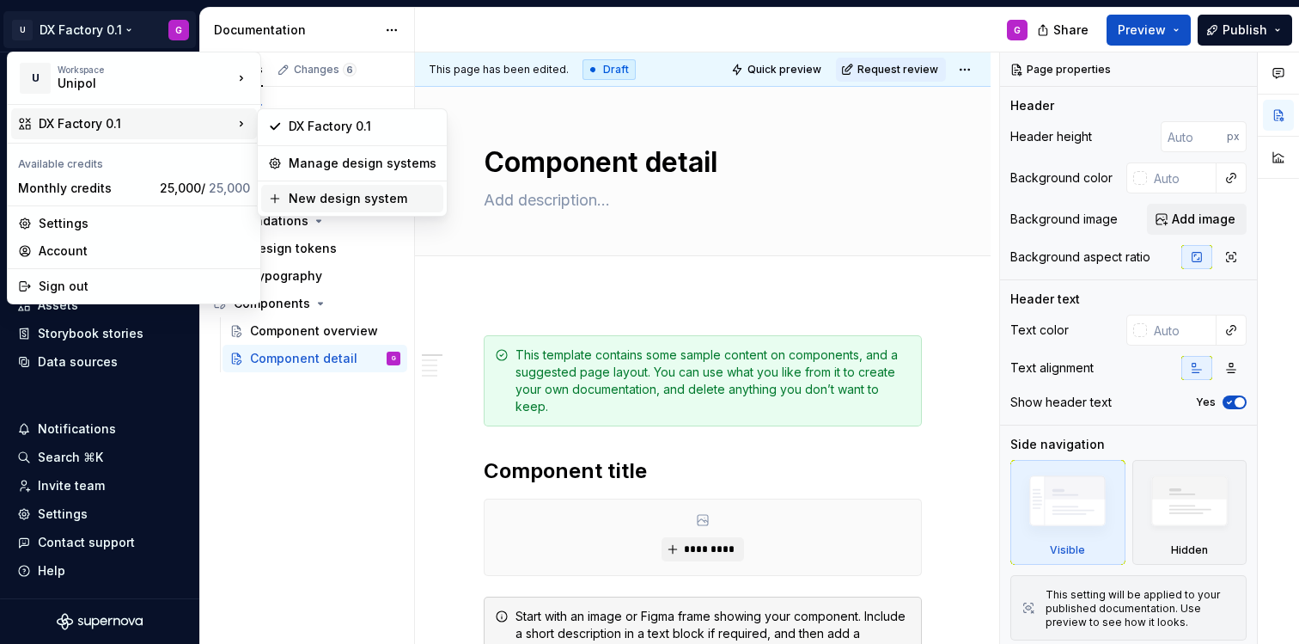
click at [312, 199] on div "New design system" at bounding box center [363, 198] width 148 height 17
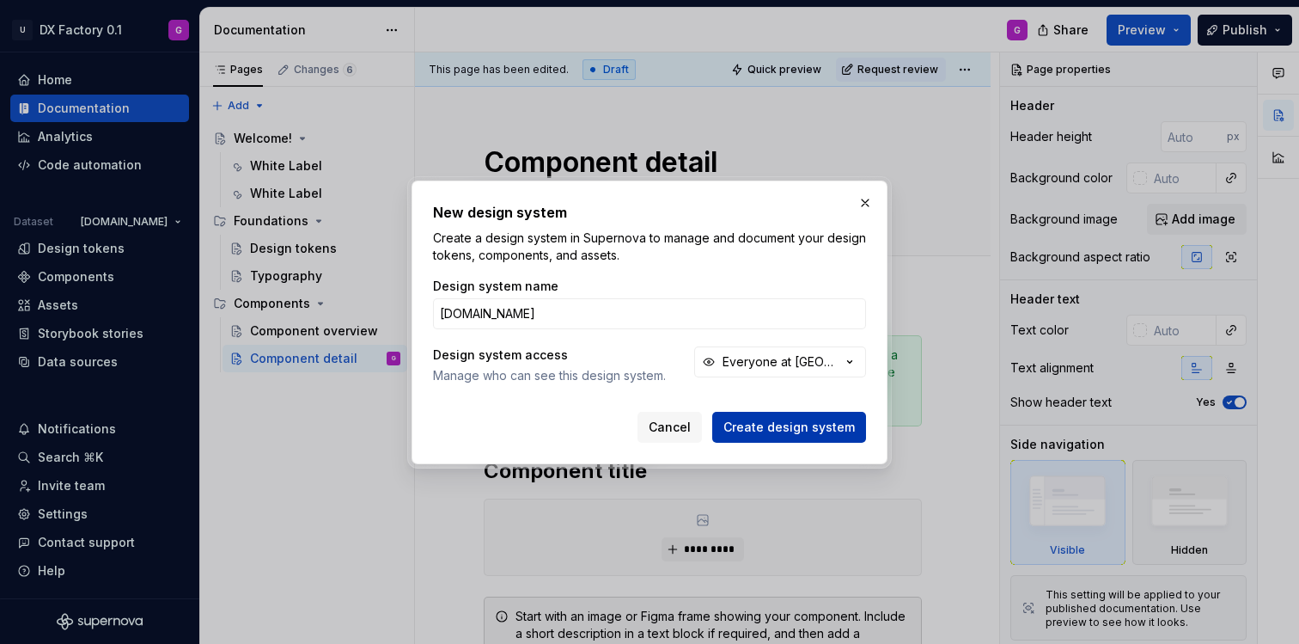
type input "Unipol.it"
click at [840, 419] on span "Create design system" at bounding box center [789, 427] width 131 height 17
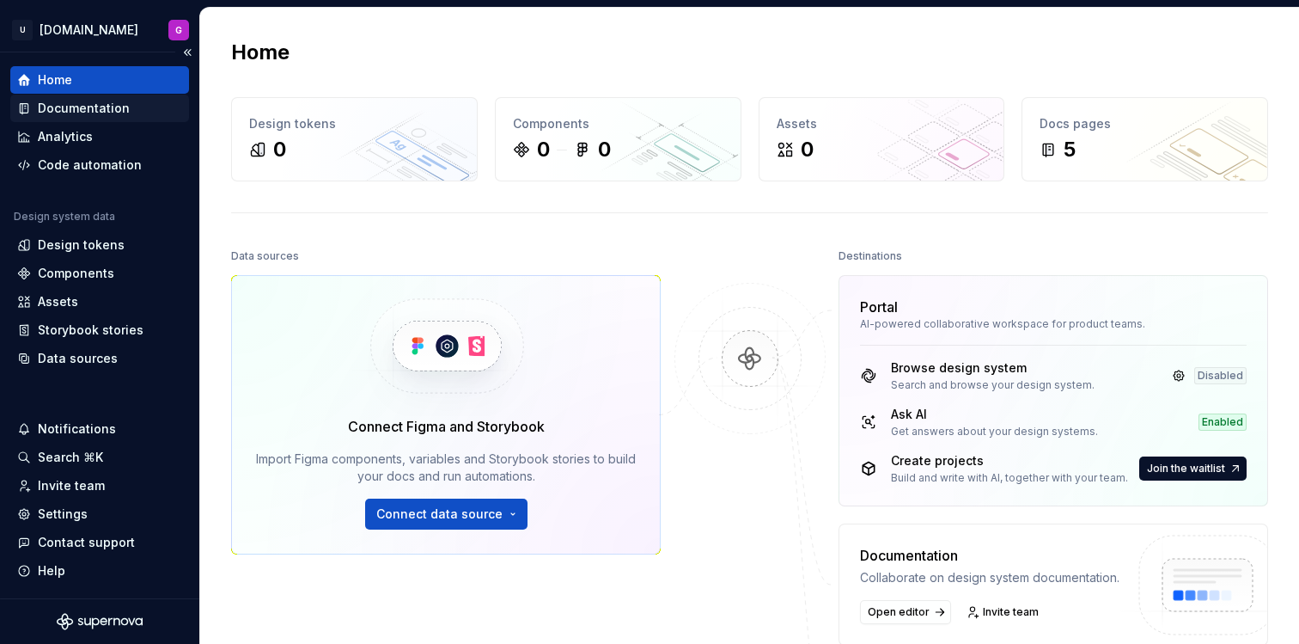
click at [124, 107] on div "Documentation" at bounding box center [84, 108] width 92 height 17
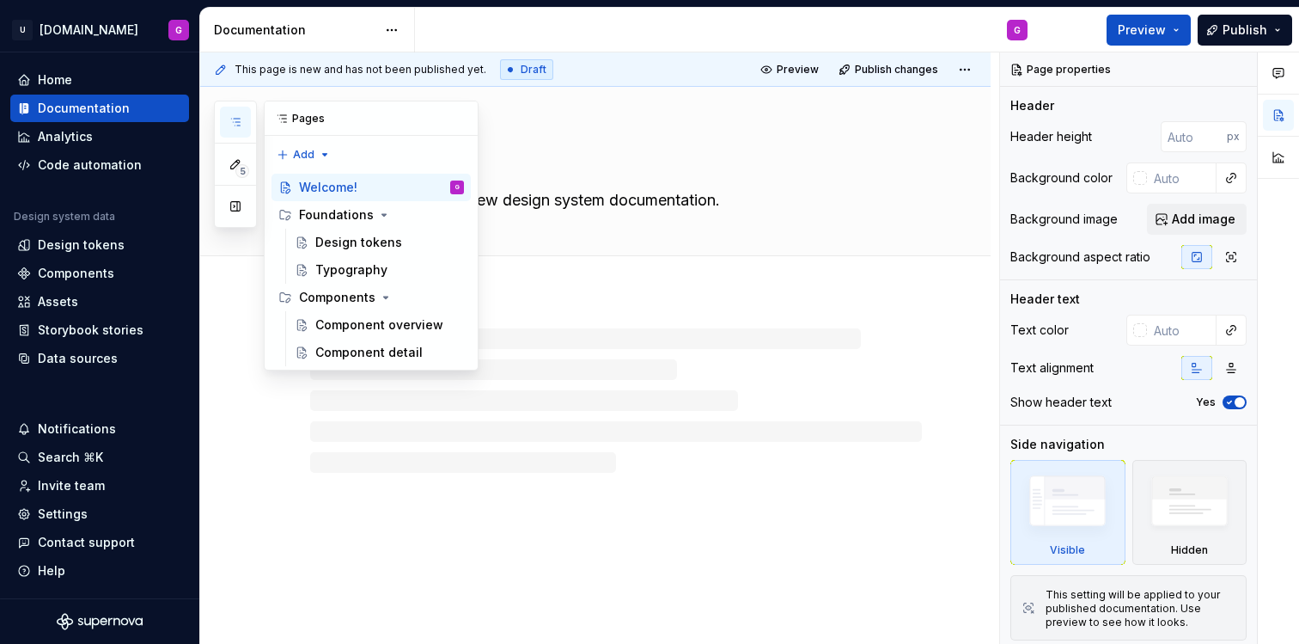
click at [240, 109] on button "button" at bounding box center [235, 122] width 31 height 31
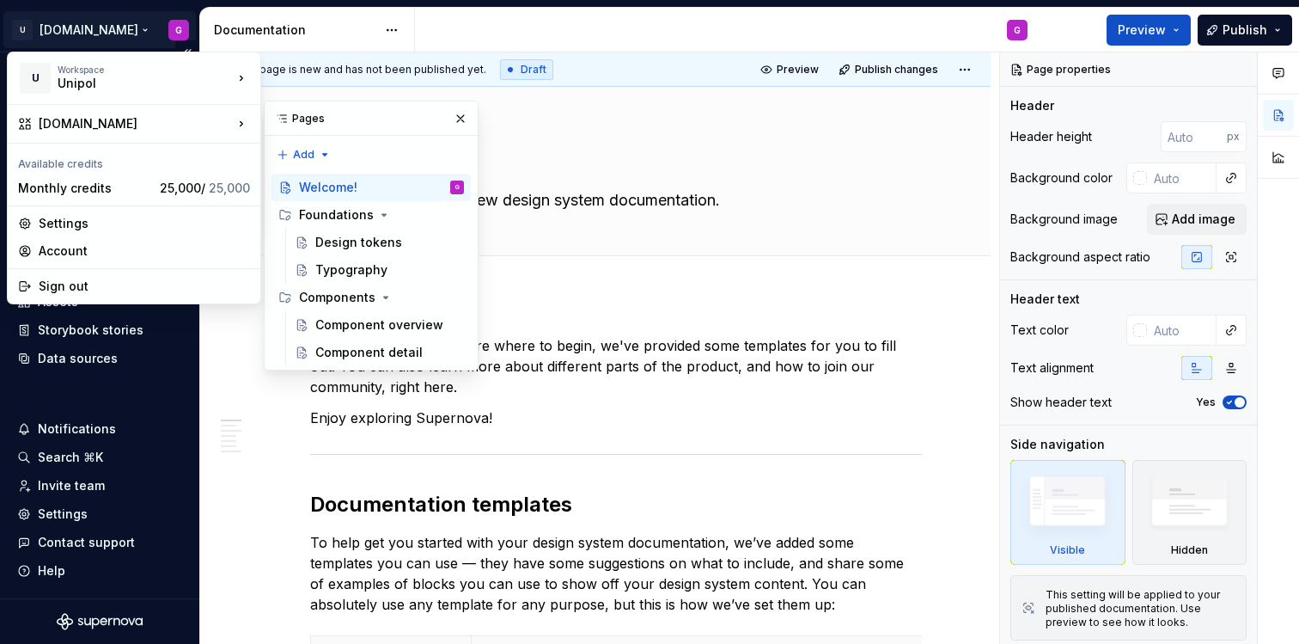
click at [82, 39] on html "U Unipol.it G Home Documentation Analytics Code automation Design system data D…" at bounding box center [649, 322] width 1299 height 644
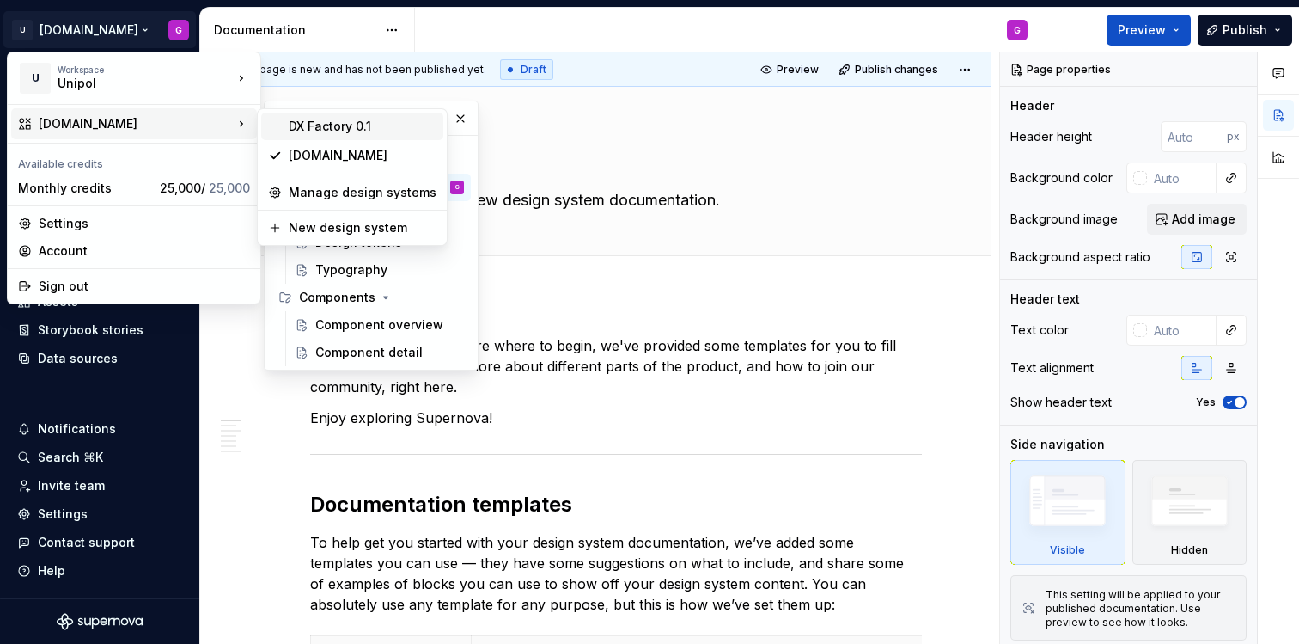
click at [318, 136] on div "DX Factory 0.1" at bounding box center [352, 127] width 182 height 28
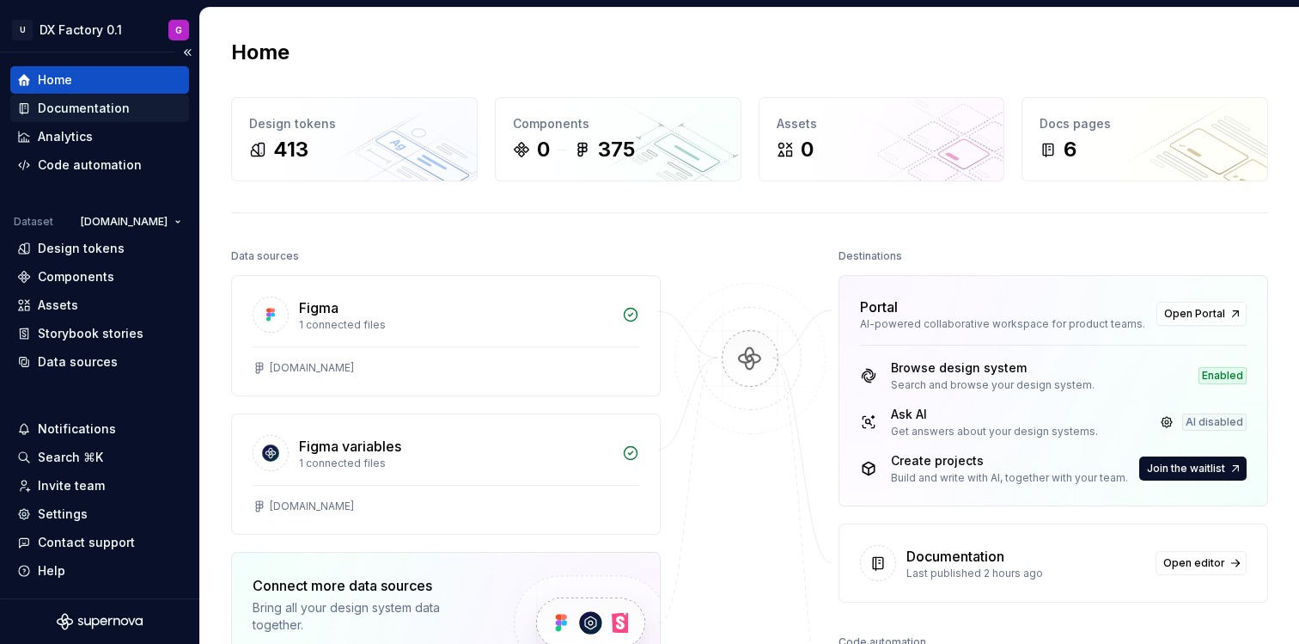
click at [162, 107] on div "Documentation" at bounding box center [99, 108] width 165 height 17
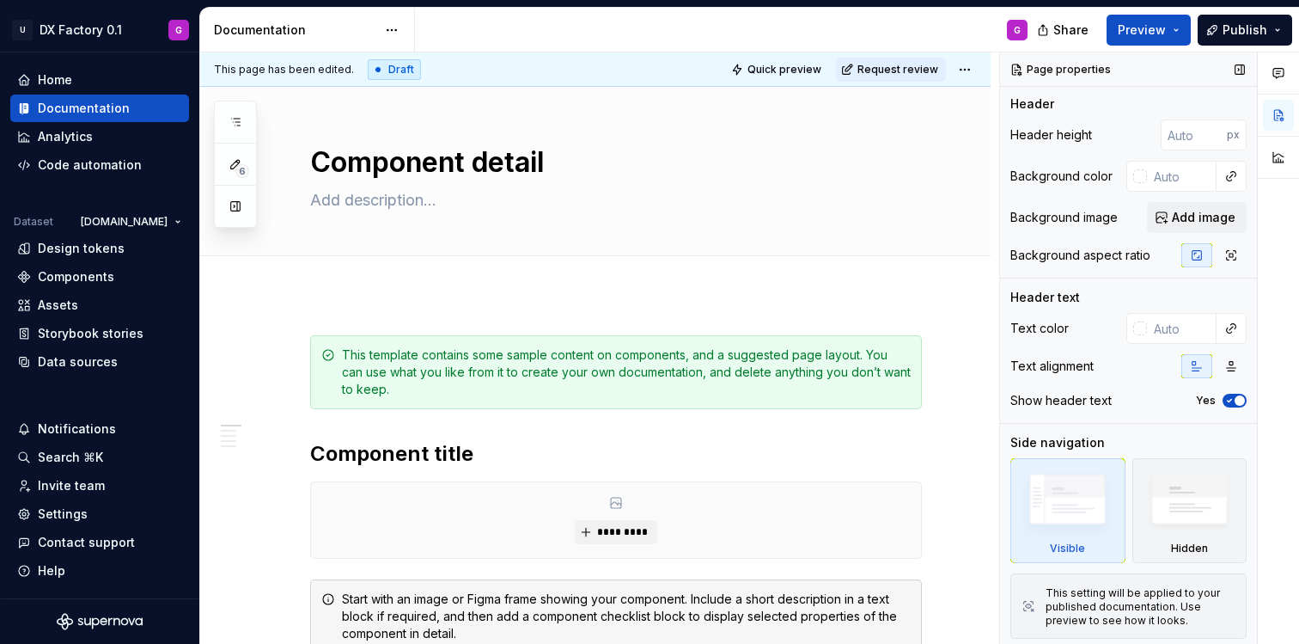
scroll to position [3, 0]
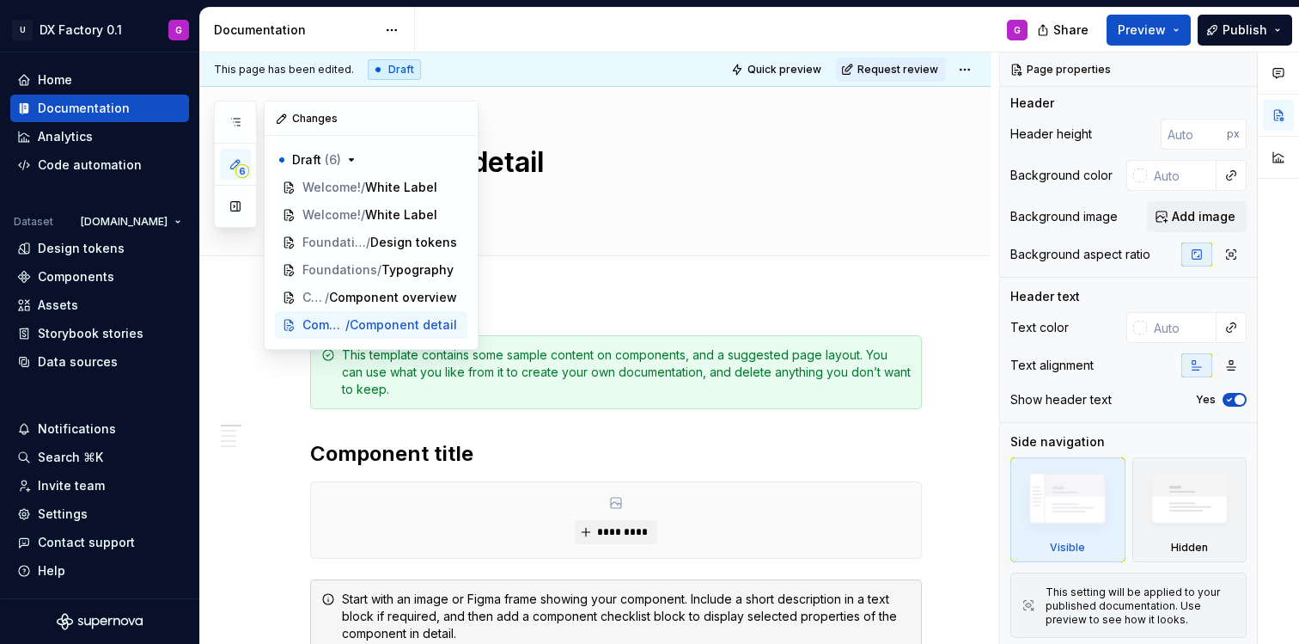
click at [242, 160] on button "6" at bounding box center [235, 164] width 31 height 31
type textarea "*"
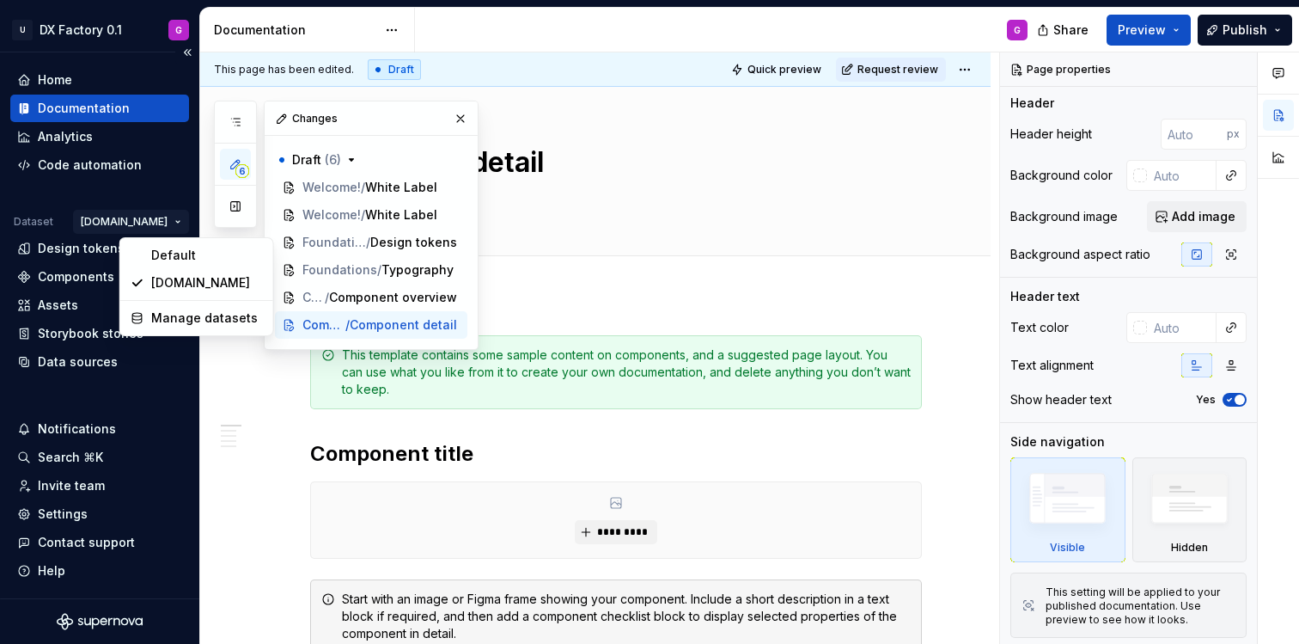
click at [161, 218] on html "U DX Factory 0.1 G Home Documentation Analytics Code automation Dataset Unipol.…" at bounding box center [649, 322] width 1299 height 644
click at [161, 317] on div "Manage datasets" at bounding box center [207, 317] width 112 height 17
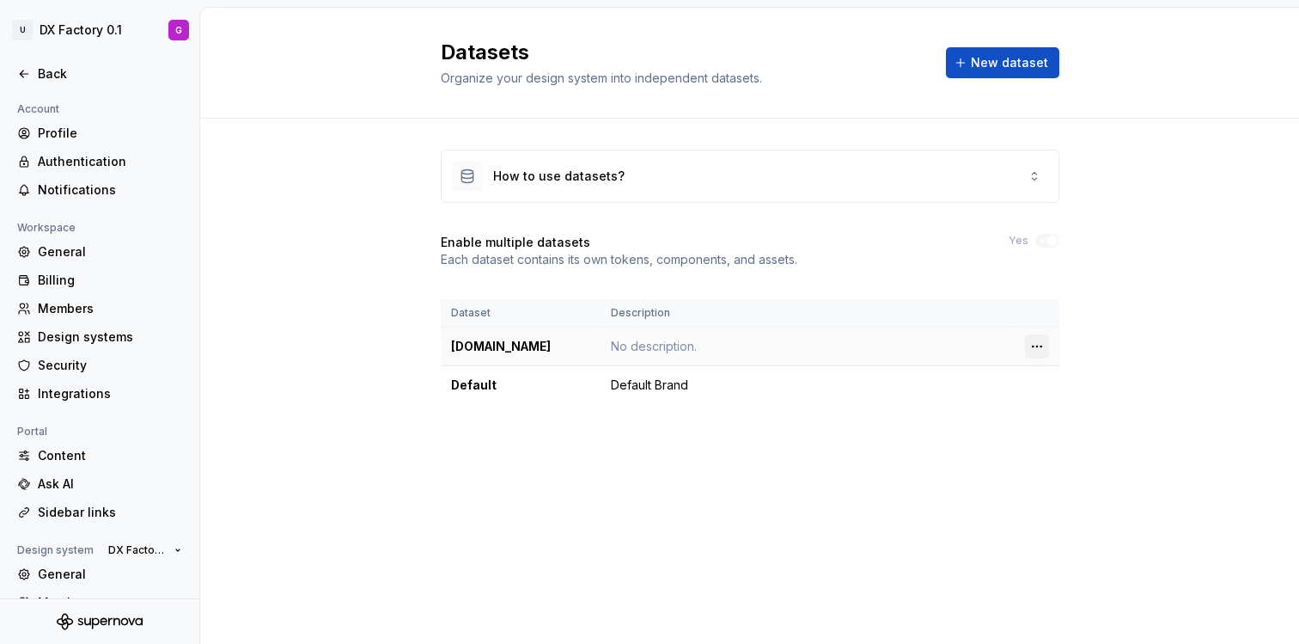
click at [1037, 346] on html "U DX Factory 0.1 G Back Account Profile Authentication Notifications Workspace …" at bounding box center [649, 322] width 1299 height 644
click at [1060, 419] on div "Delete dataset" at bounding box center [1113, 414] width 112 height 17
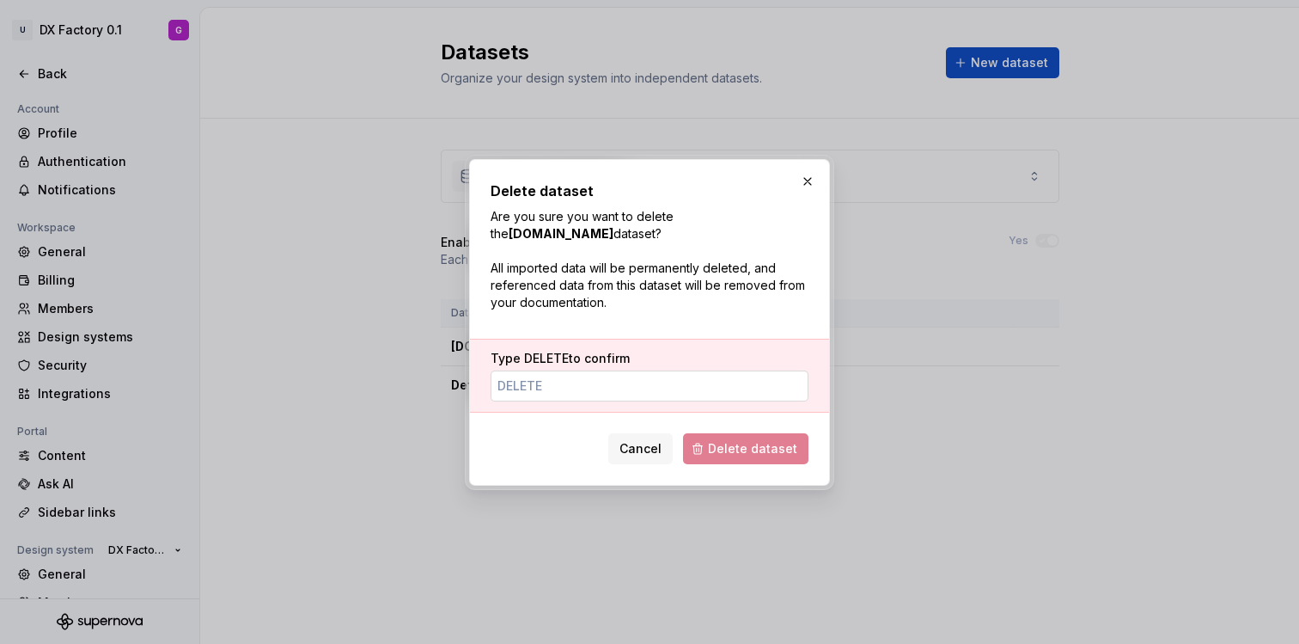
click at [601, 378] on input "Type DELETE to confirm" at bounding box center [650, 385] width 318 height 31
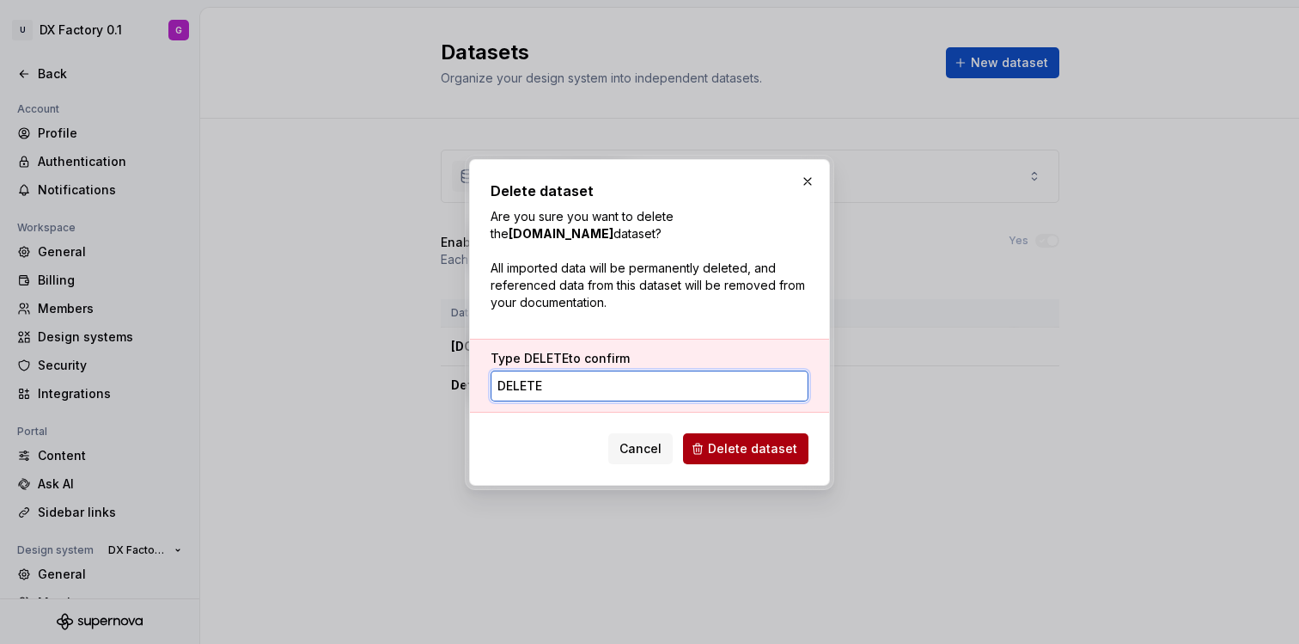
type input "DELETE"
click at [718, 443] on span "Delete dataset" at bounding box center [752, 448] width 89 height 17
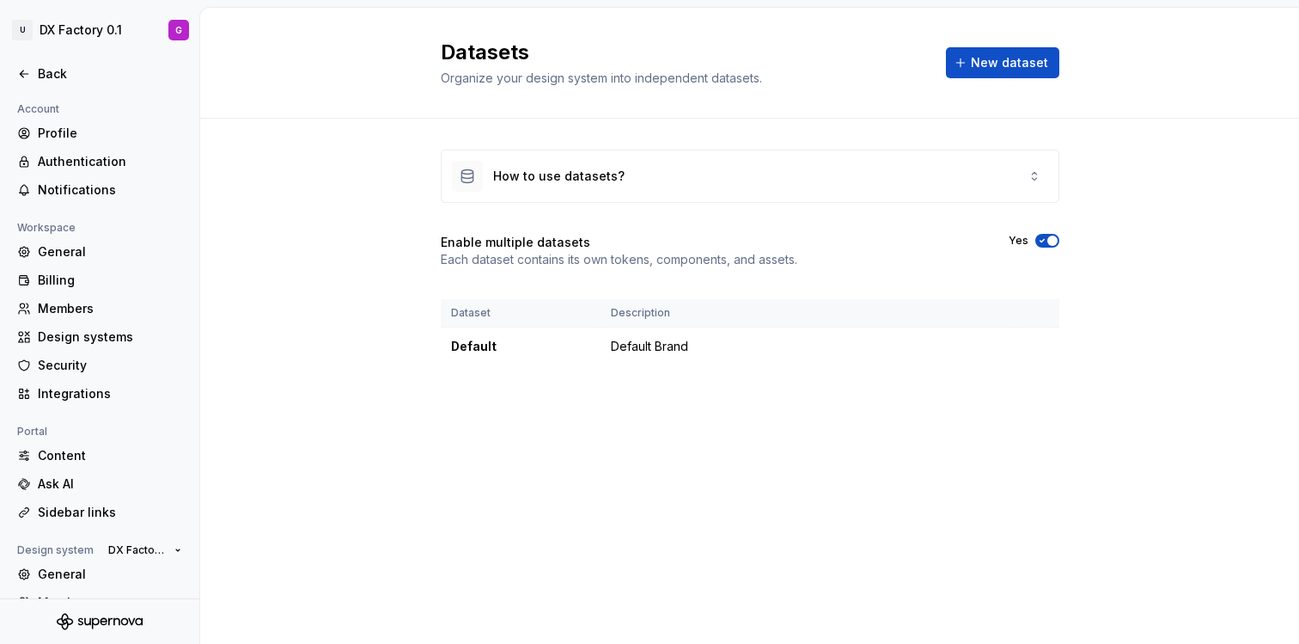
click at [1042, 241] on icon "button" at bounding box center [1043, 240] width 14 height 10
click at [1048, 240] on span "button" at bounding box center [1053, 240] width 10 height 10
click at [19, 70] on icon at bounding box center [24, 74] width 14 height 14
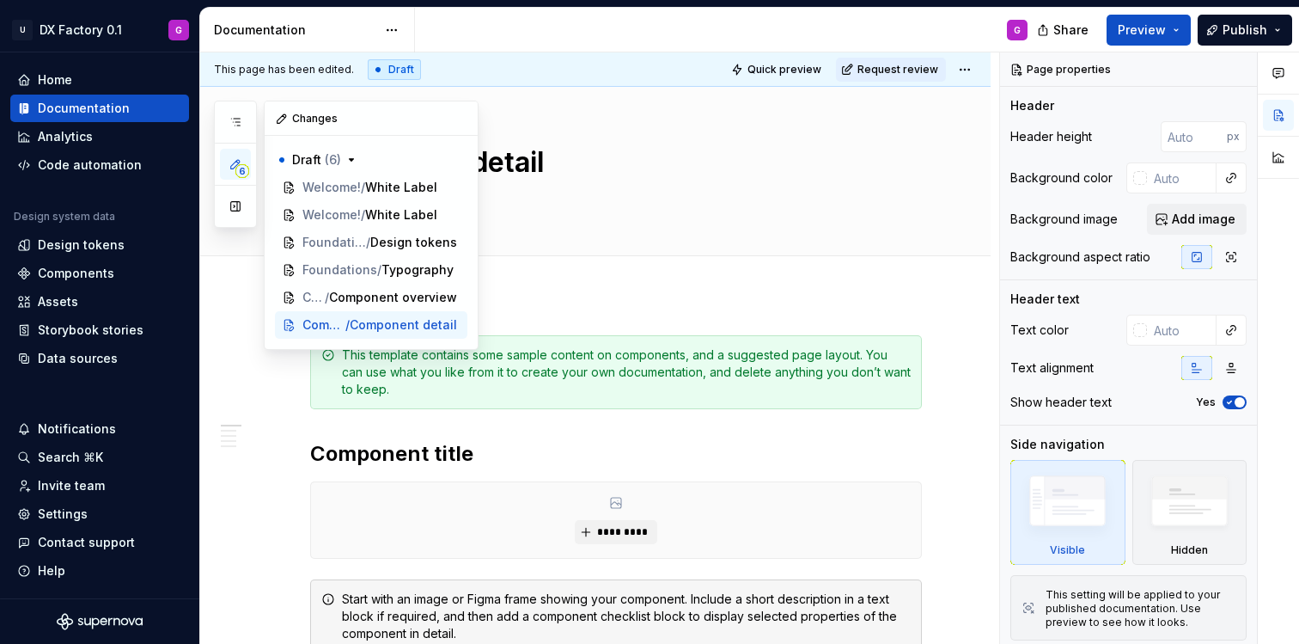
click at [241, 162] on button "6" at bounding box center [235, 164] width 31 height 31
click at [230, 122] on icon "button" at bounding box center [236, 122] width 14 height 14
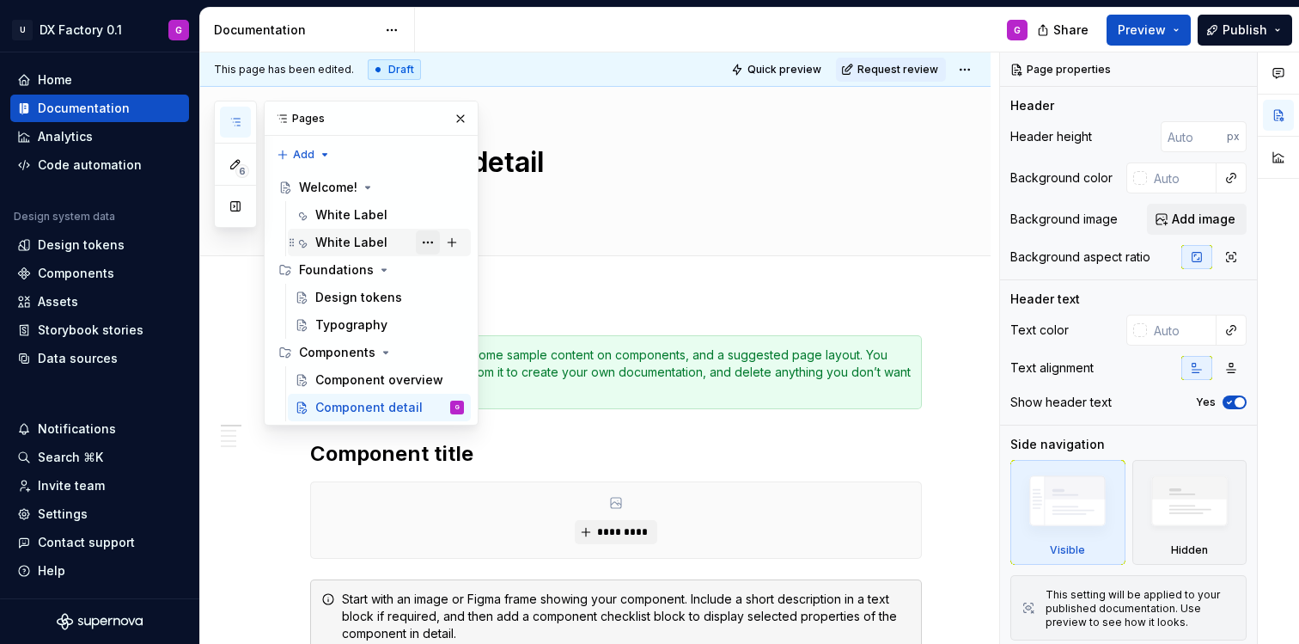
click at [422, 241] on button "Page tree" at bounding box center [428, 242] width 24 height 24
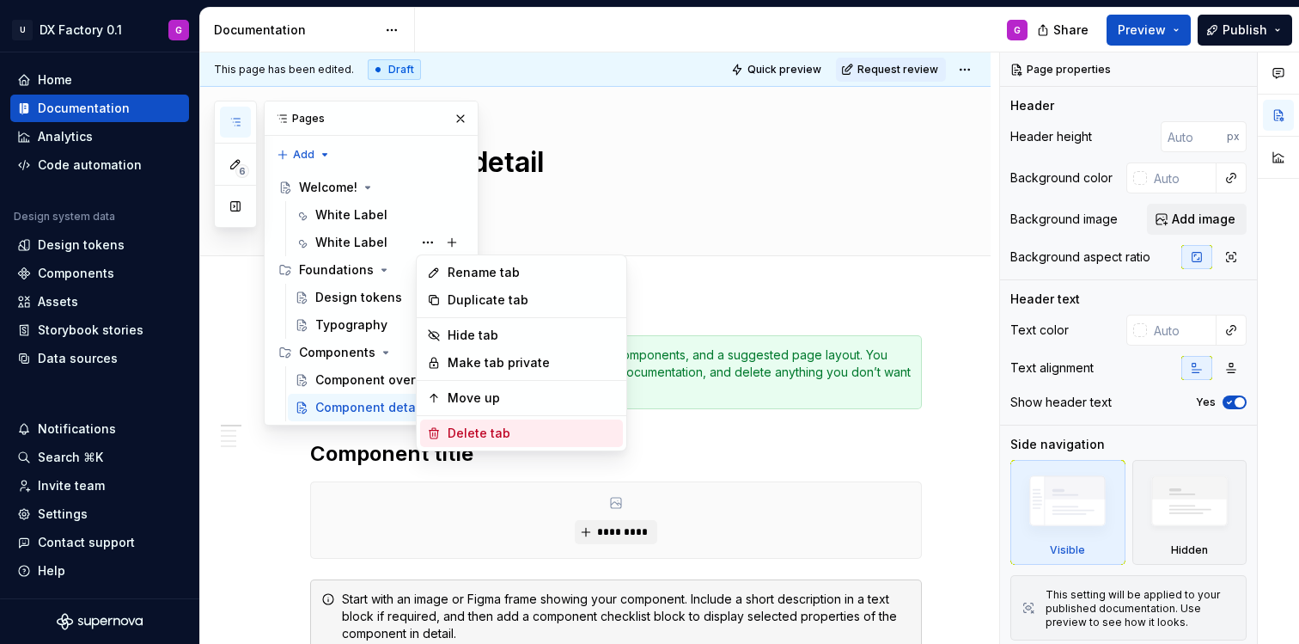
click at [461, 429] on div "Delete tab" at bounding box center [532, 433] width 168 height 17
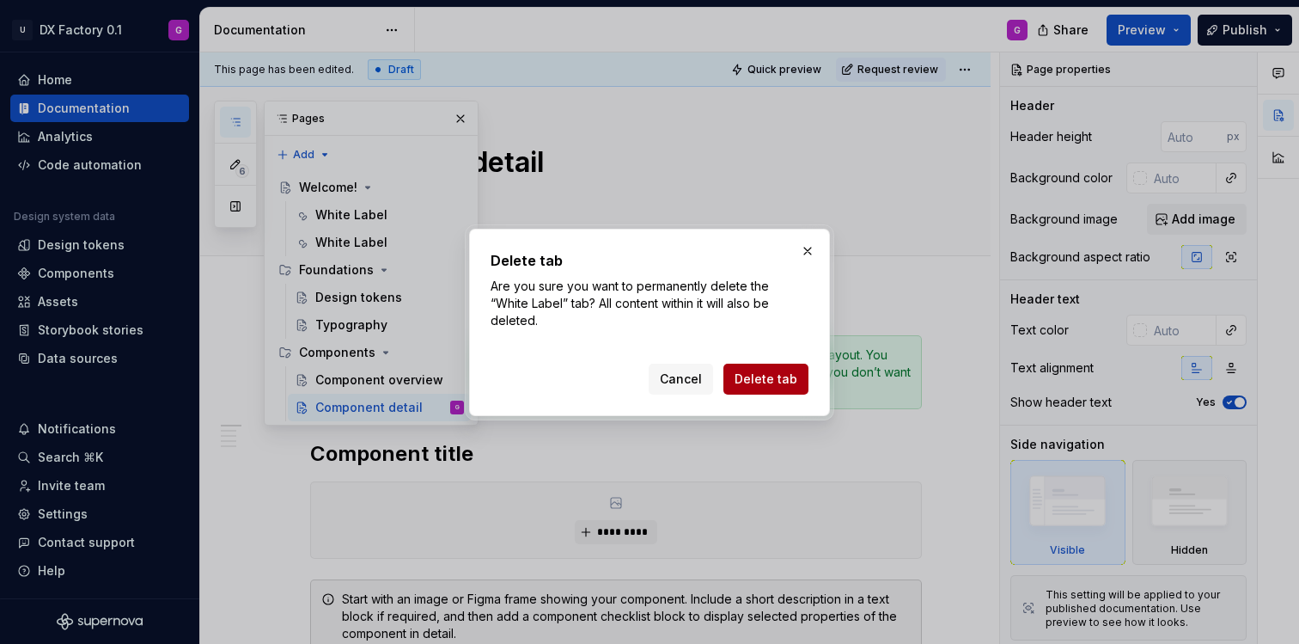
click at [779, 379] on button "Delete tab" at bounding box center [766, 379] width 85 height 31
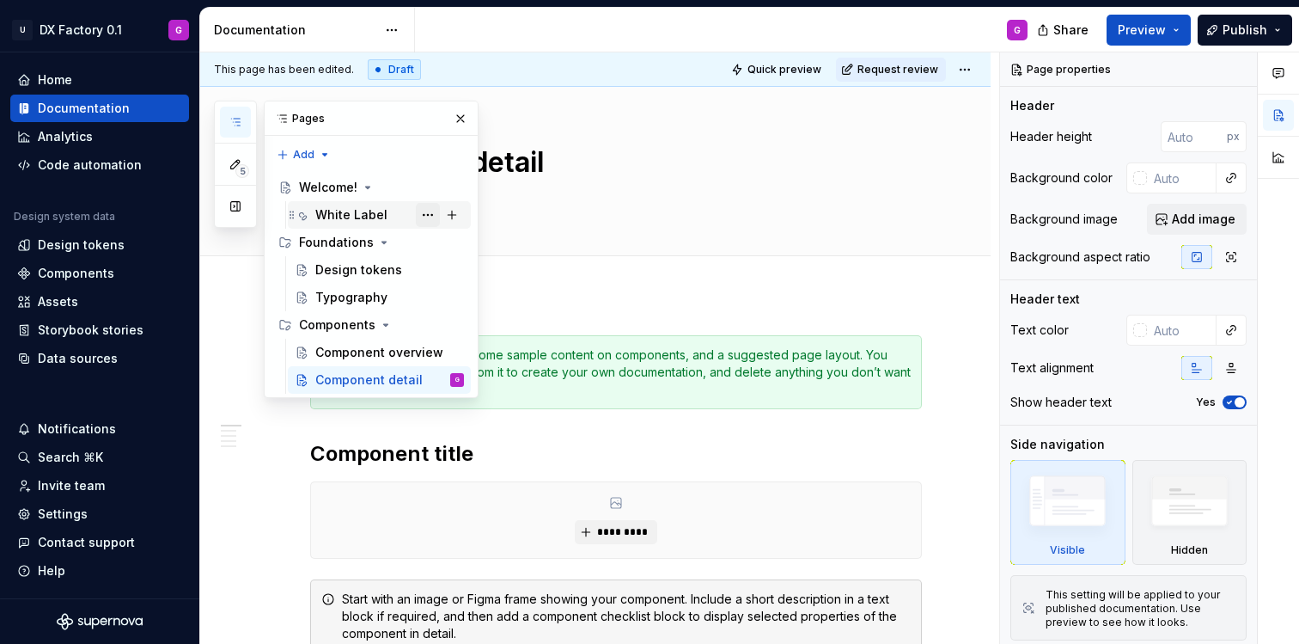
click at [426, 216] on button "Page tree" at bounding box center [428, 215] width 24 height 24
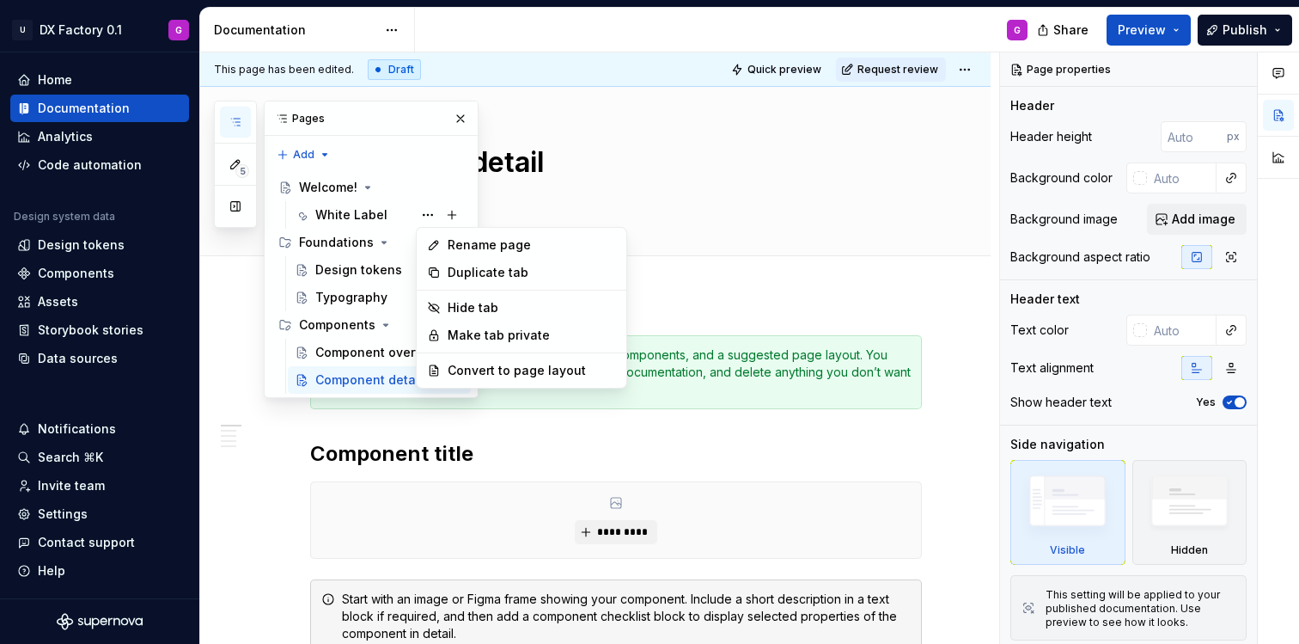
click at [405, 213] on div "5 Pages Add Accessibility guide for tree Page tree. Navigate the tree with the …" at bounding box center [346, 249] width 265 height 297
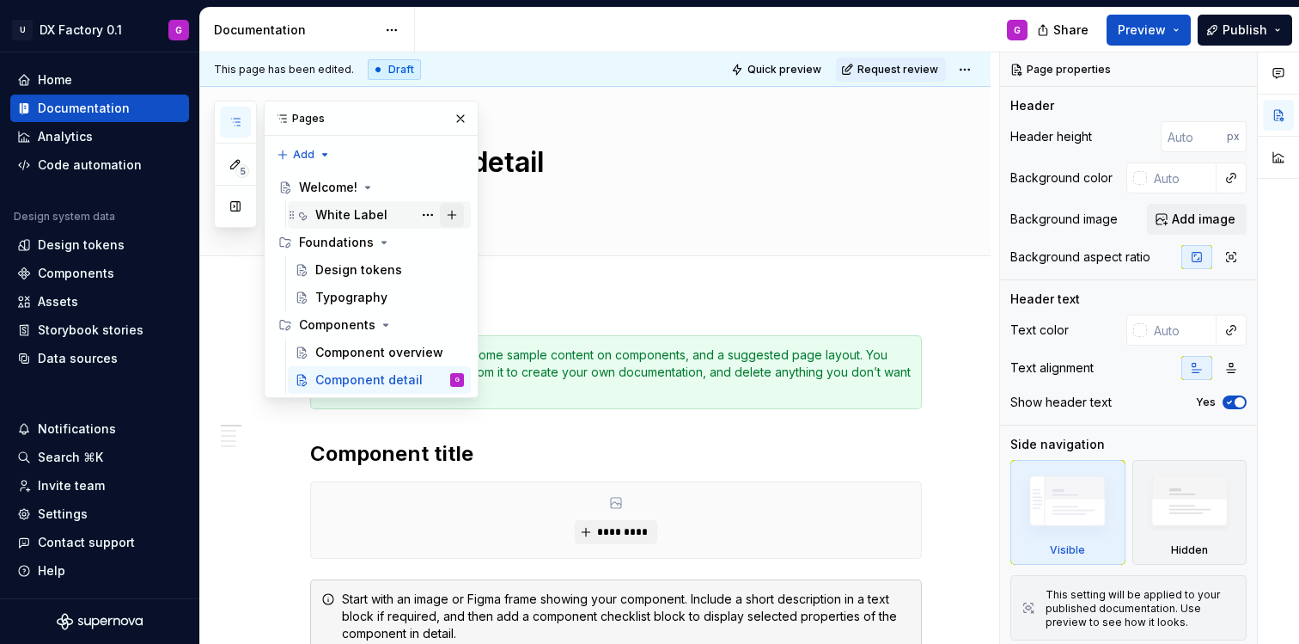
click at [451, 214] on button "Page tree" at bounding box center [452, 215] width 24 height 24
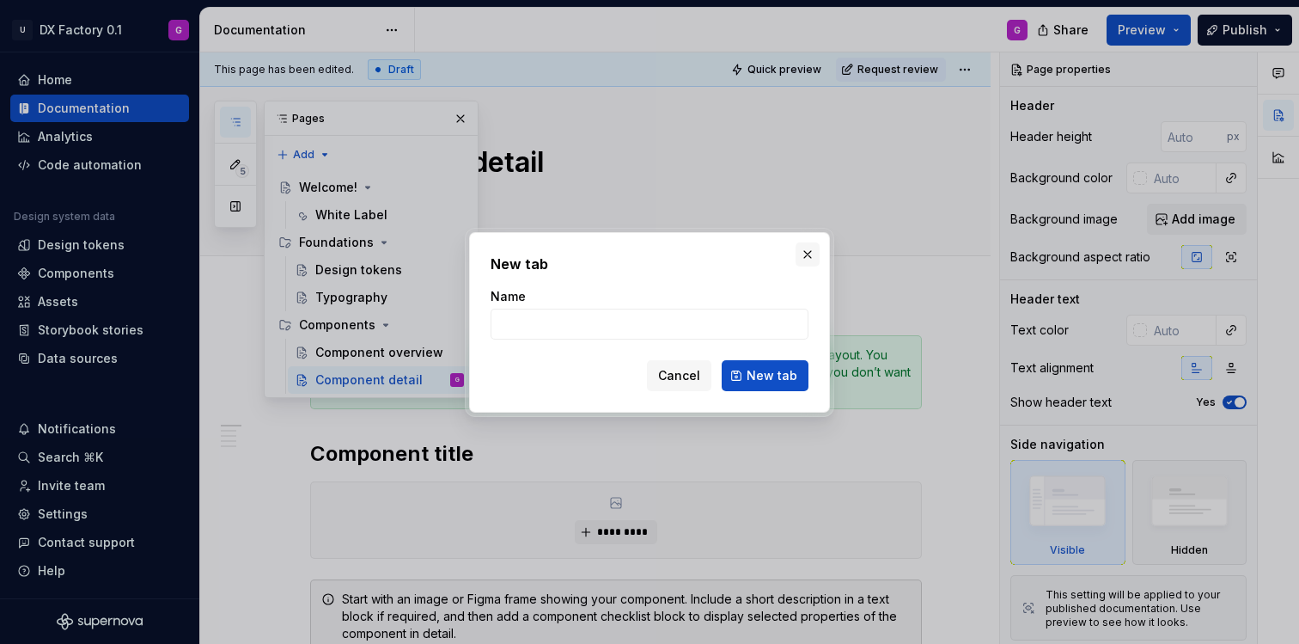
click at [807, 258] on button "button" at bounding box center [808, 254] width 24 height 24
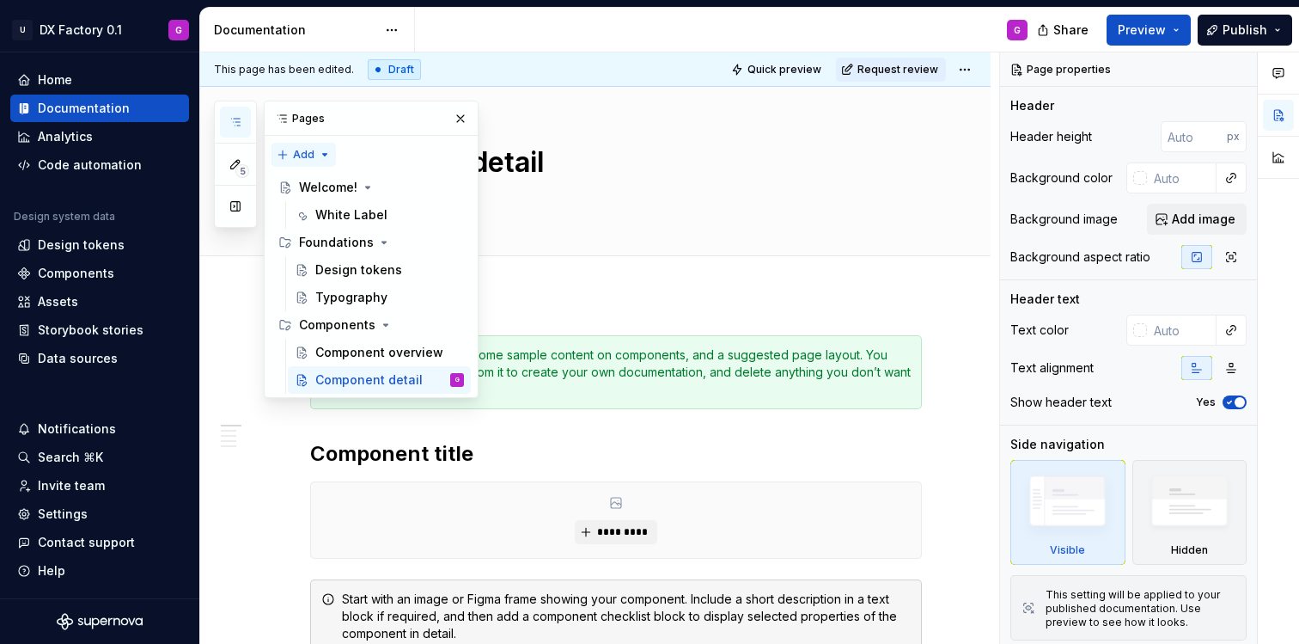
click at [317, 150] on div "5 Pages Add Accessibility guide for tree Page tree. Navigate the tree with the …" at bounding box center [346, 249] width 265 height 297
click at [318, 150] on div "5 Pages Add Accessibility guide for tree Page tree. Navigate the tree with the …" at bounding box center [346, 249] width 265 height 297
click at [353, 269] on div "Design tokens" at bounding box center [358, 269] width 87 height 17
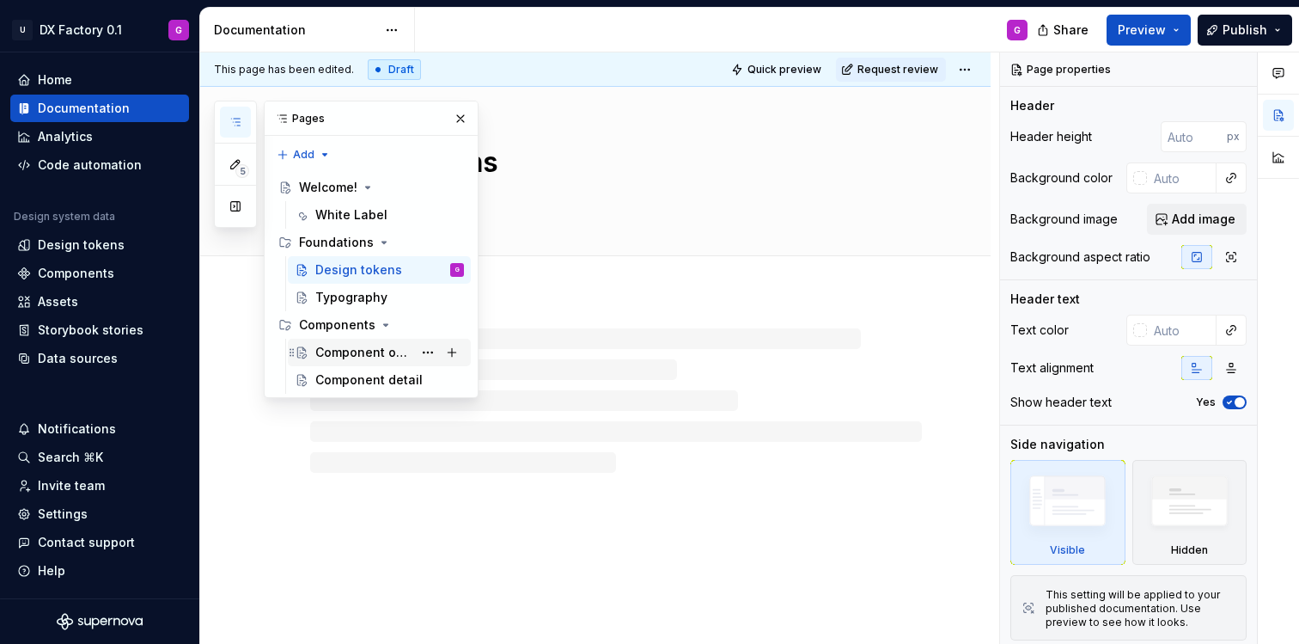
click at [354, 349] on div "Component overview" at bounding box center [363, 352] width 97 height 17
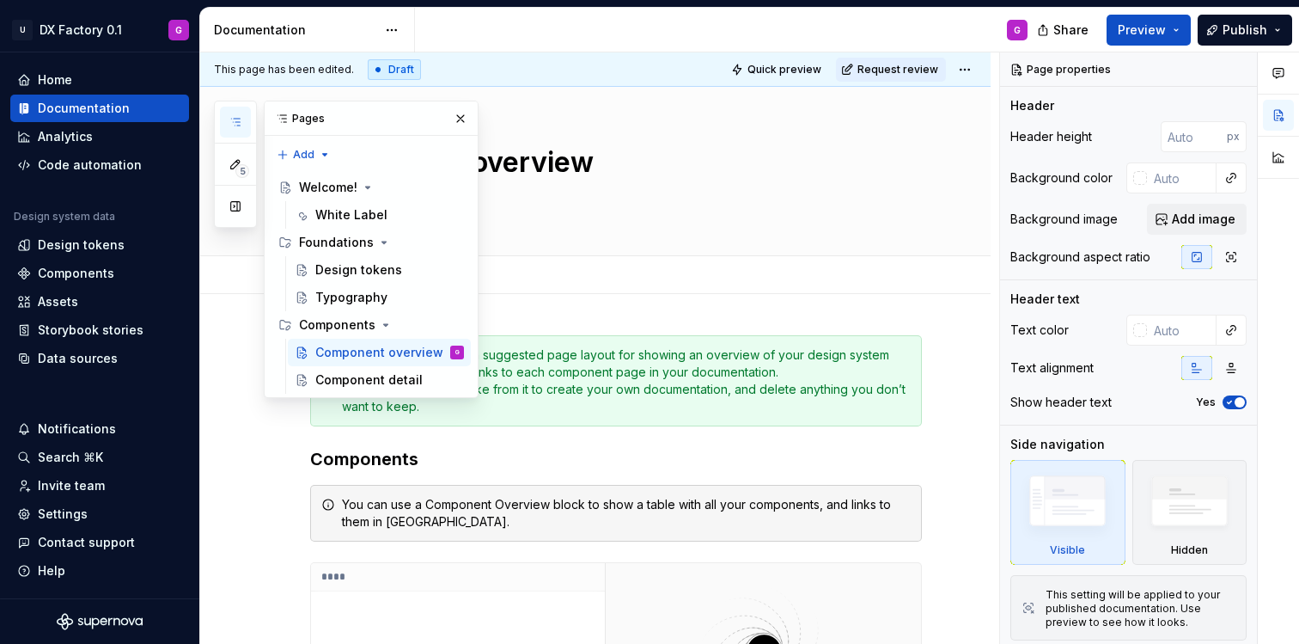
click at [733, 288] on div "Add tab" at bounding box center [595, 275] width 791 height 38
click at [455, 128] on button "button" at bounding box center [461, 119] width 24 height 24
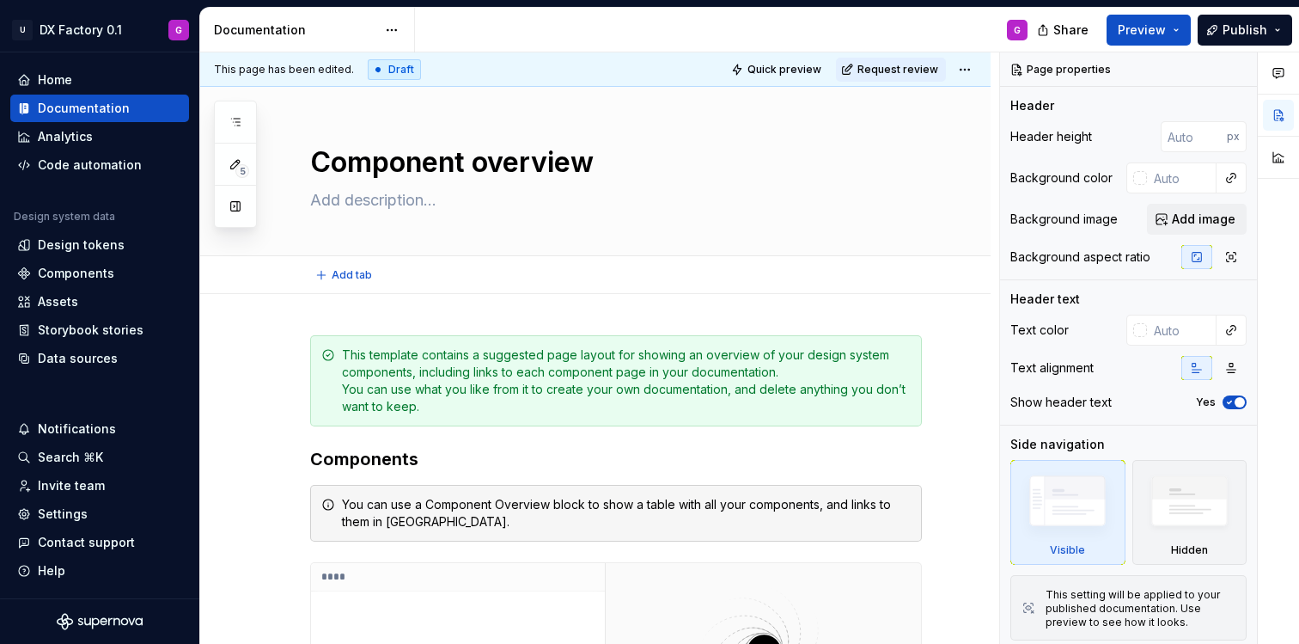
scroll to position [345, 0]
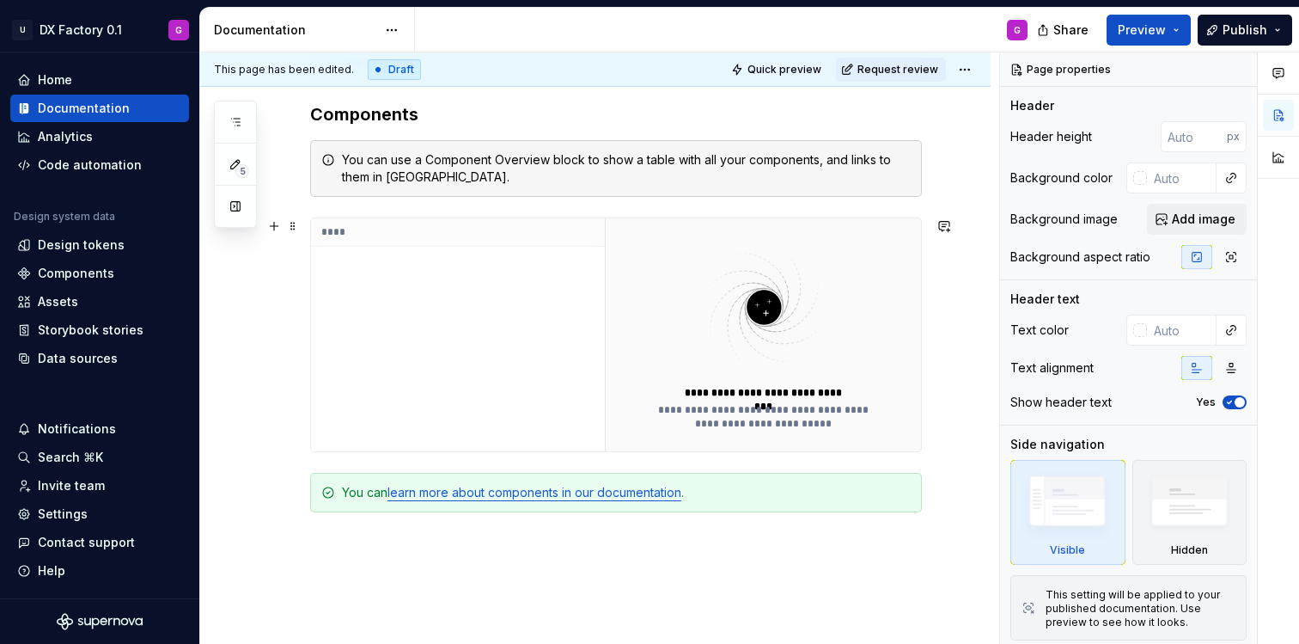
click at [556, 322] on div "****" at bounding box center [458, 334] width 294 height 233
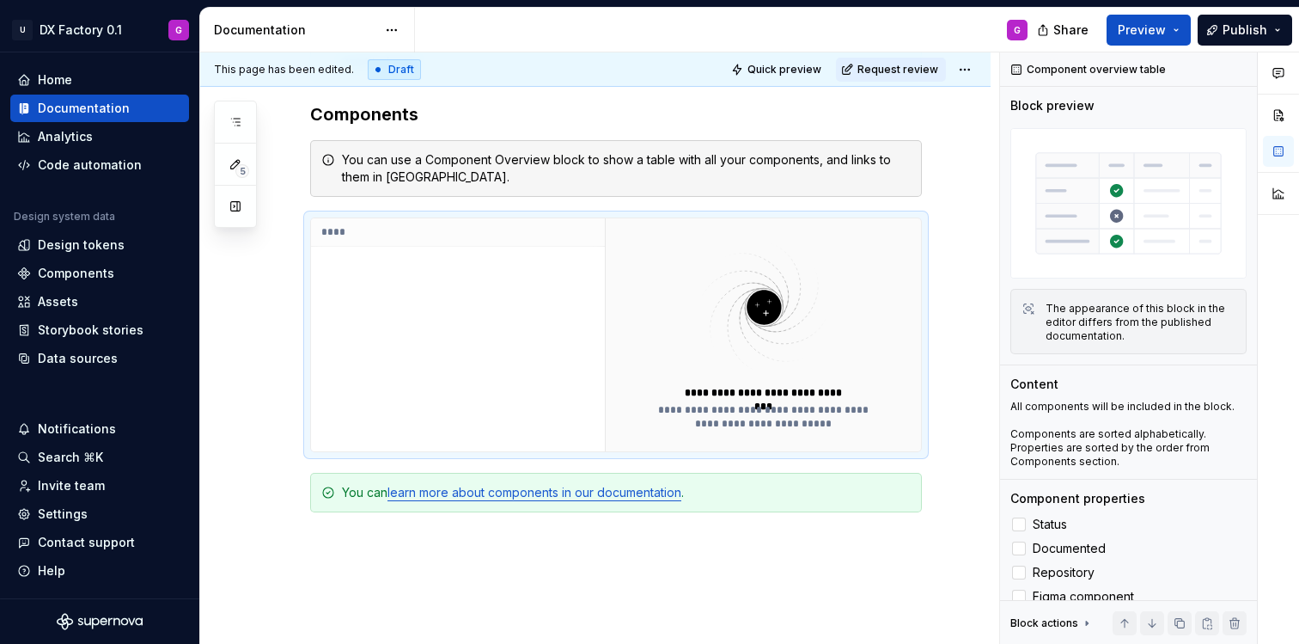
type textarea "*"
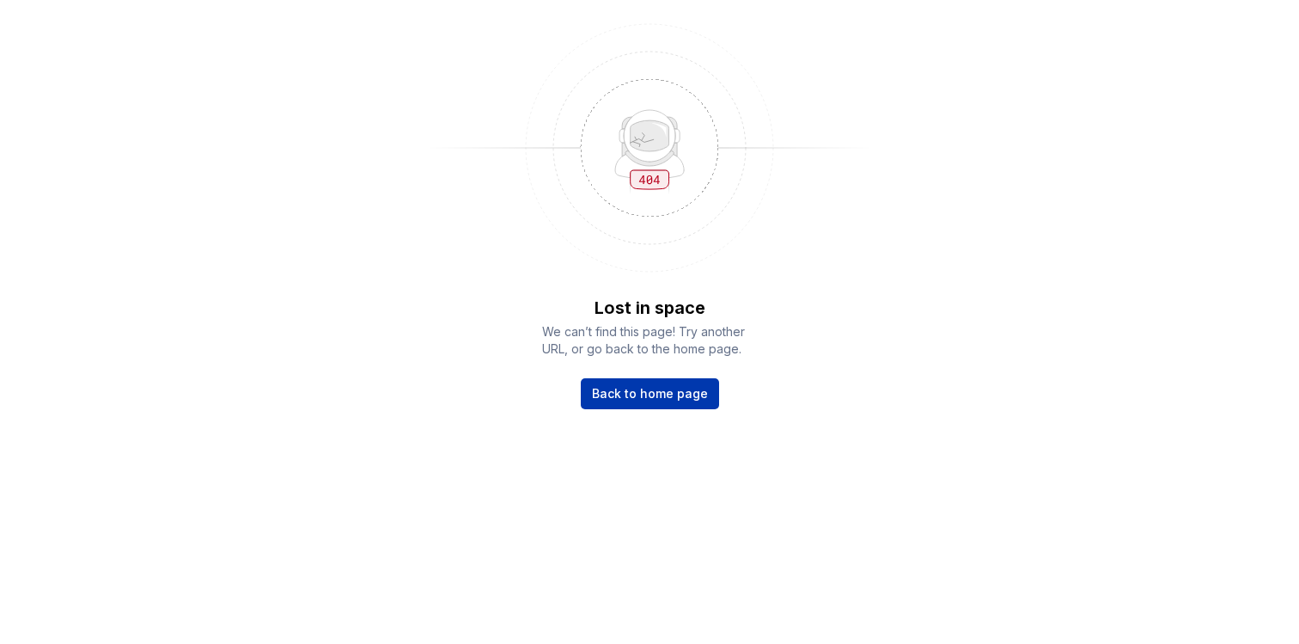
click at [634, 398] on span "Back to home page" at bounding box center [650, 393] width 116 height 17
